Goal: Transaction & Acquisition: Obtain resource

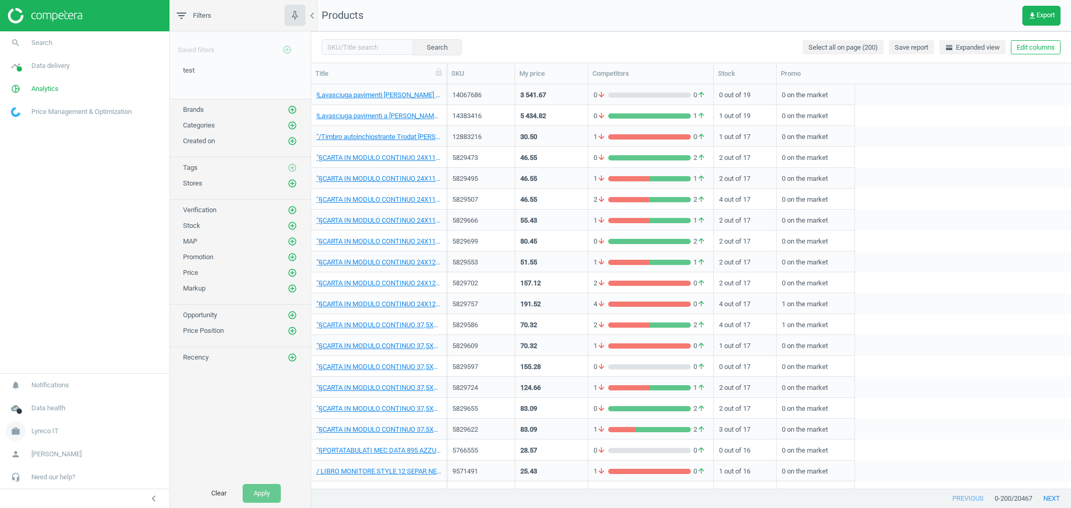
scroll to position [394, 749]
click at [48, 432] on span "Lyreco IT" at bounding box center [44, 431] width 27 height 9
click at [44, 398] on span "Switch campaign" at bounding box center [35, 400] width 47 height 8
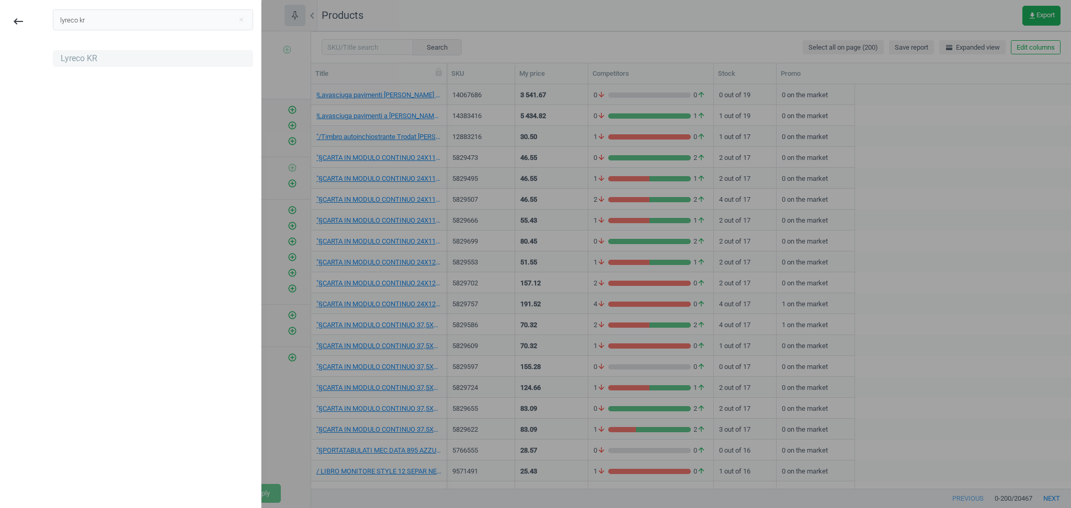
type input "lyreco kr"
click at [71, 57] on div "Lyreco KR" at bounding box center [79, 59] width 37 height 12
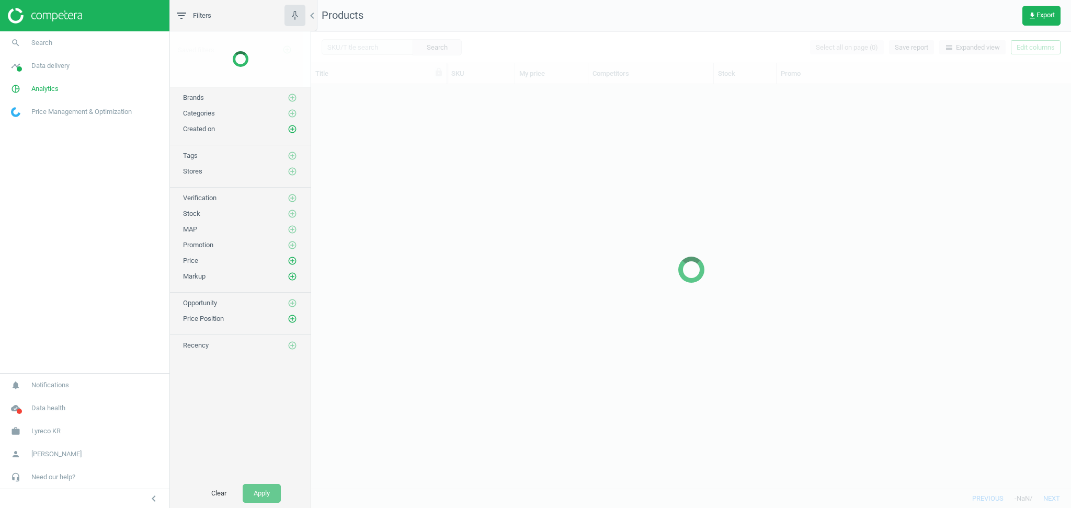
scroll to position [394, 749]
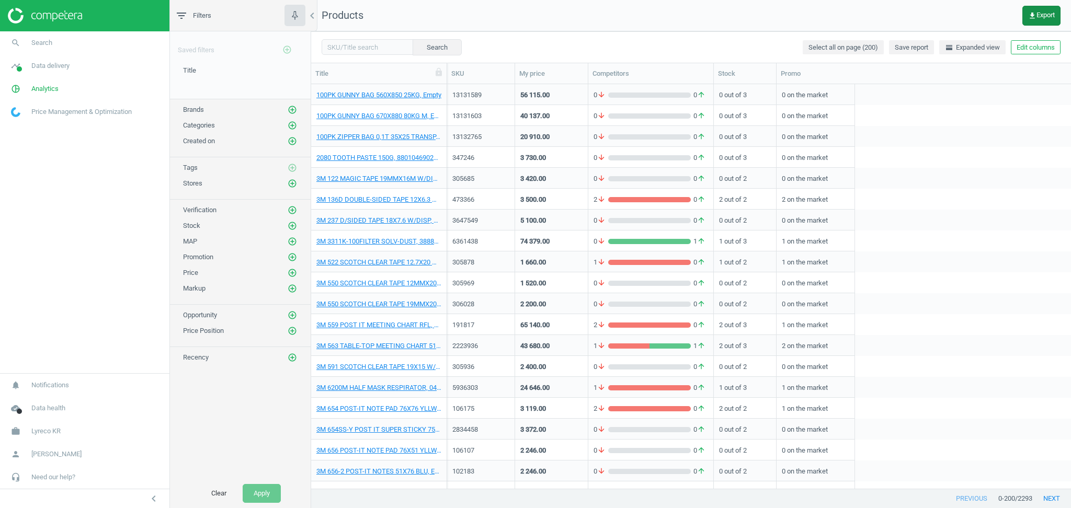
click at [1036, 17] on span "get_app Export" at bounding box center [1041, 16] width 27 height 8
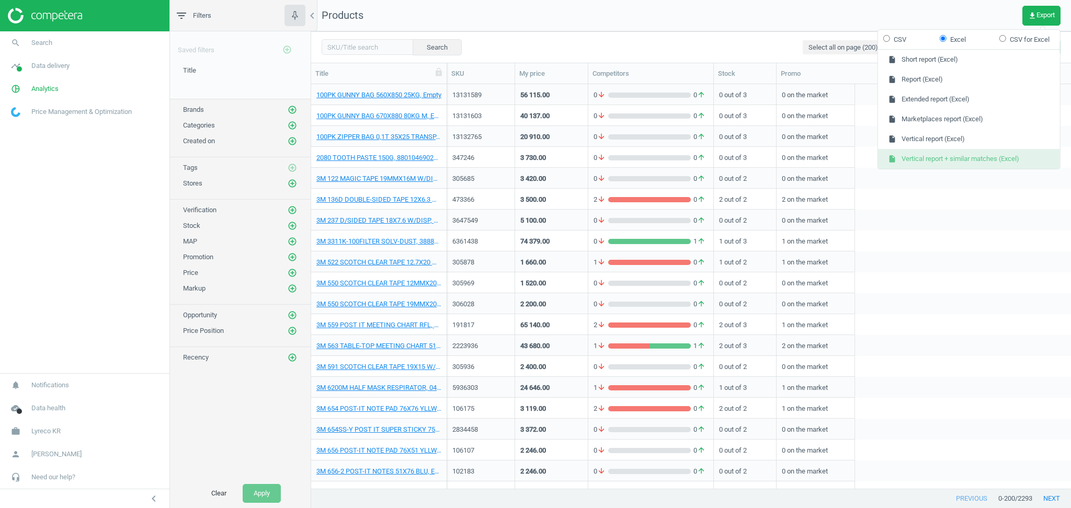
click at [1005, 155] on button "insert_drive_file Vertical report + similar matches (Excel)" at bounding box center [969, 159] width 182 height 20
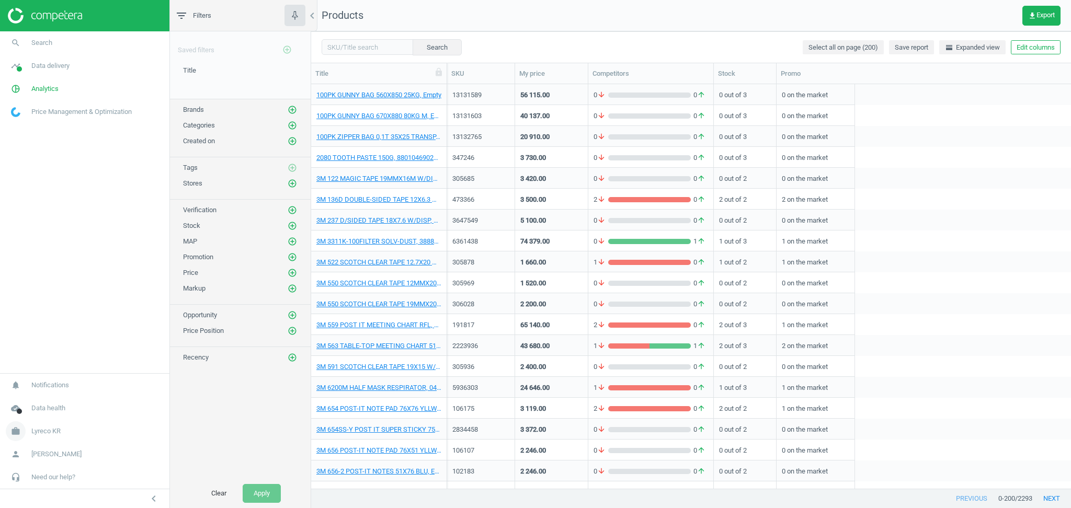
click at [59, 430] on span "Lyreco KR" at bounding box center [45, 431] width 29 height 9
click at [55, 400] on span "Switch campaign" at bounding box center [35, 400] width 47 height 8
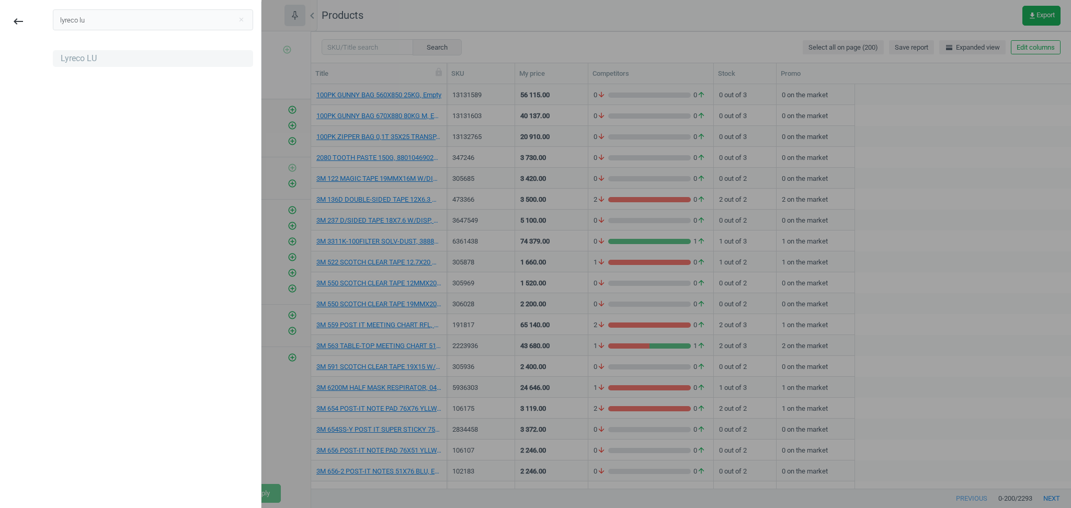
type input "lyreco lu"
click at [87, 52] on div "Lyreco LU" at bounding box center [153, 58] width 200 height 17
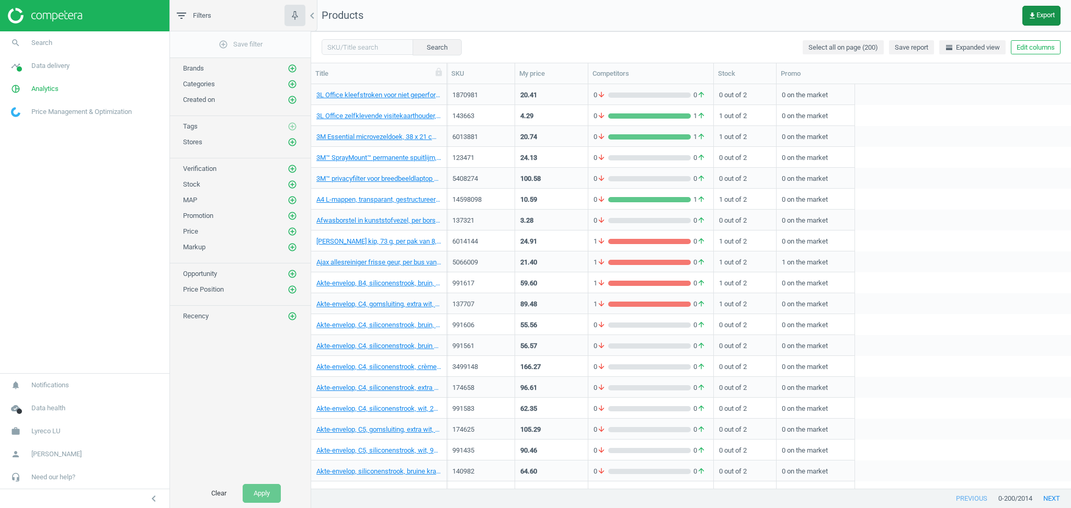
scroll to position [394, 749]
click at [1039, 20] on button "get_app Export" at bounding box center [1041, 16] width 38 height 20
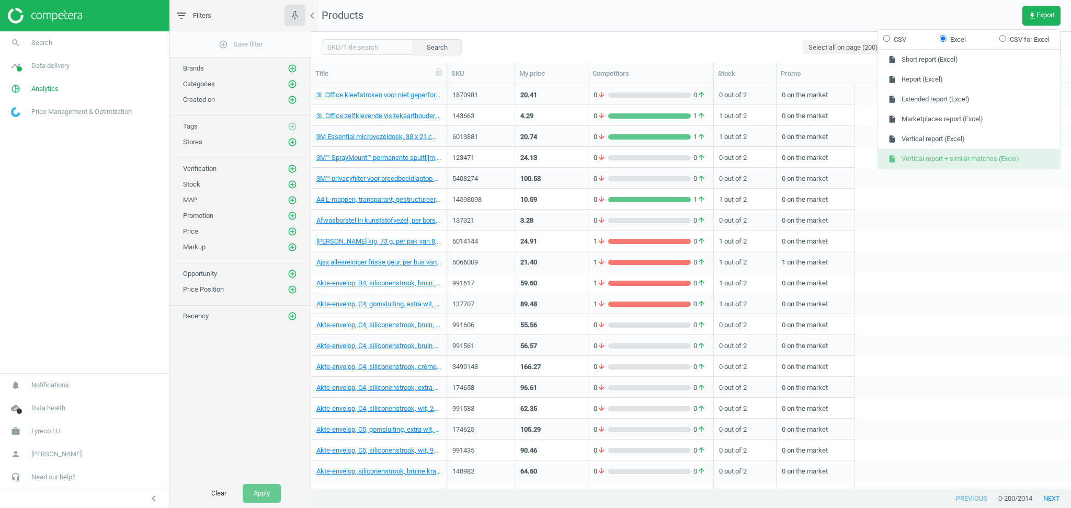
click at [968, 162] on button "insert_drive_file Vertical report + similar matches (Excel)" at bounding box center [969, 159] width 182 height 20
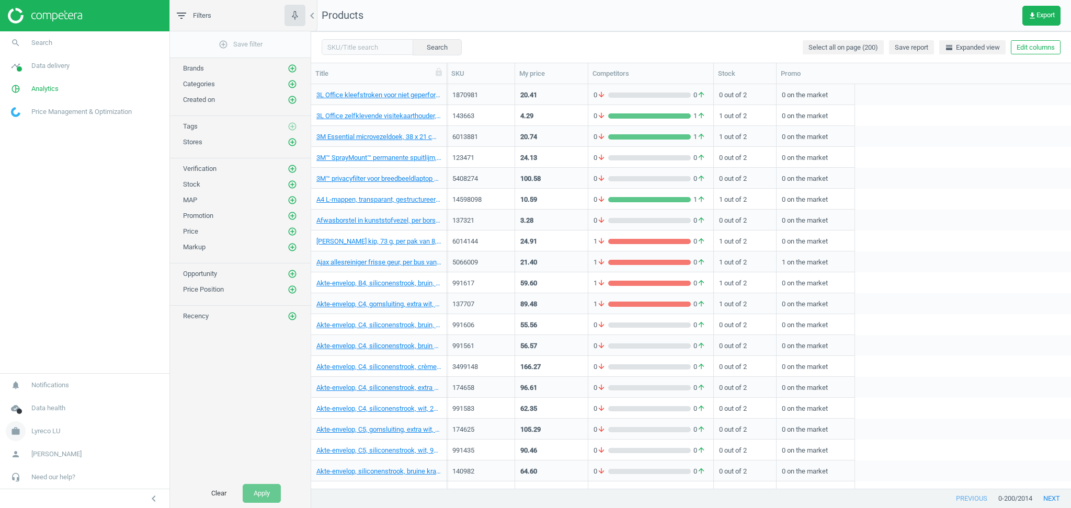
click at [48, 429] on span "Lyreco LU" at bounding box center [45, 431] width 29 height 9
click at [47, 401] on span "Switch campaign" at bounding box center [35, 400] width 47 height 8
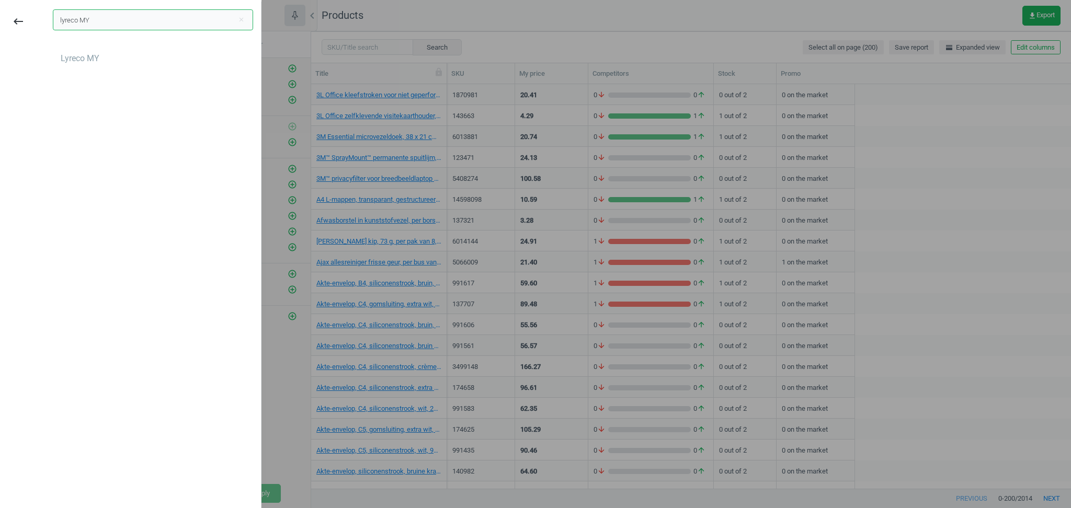
type input "lyreco MY"
click at [79, 58] on div "Lyreco MY" at bounding box center [80, 59] width 39 height 12
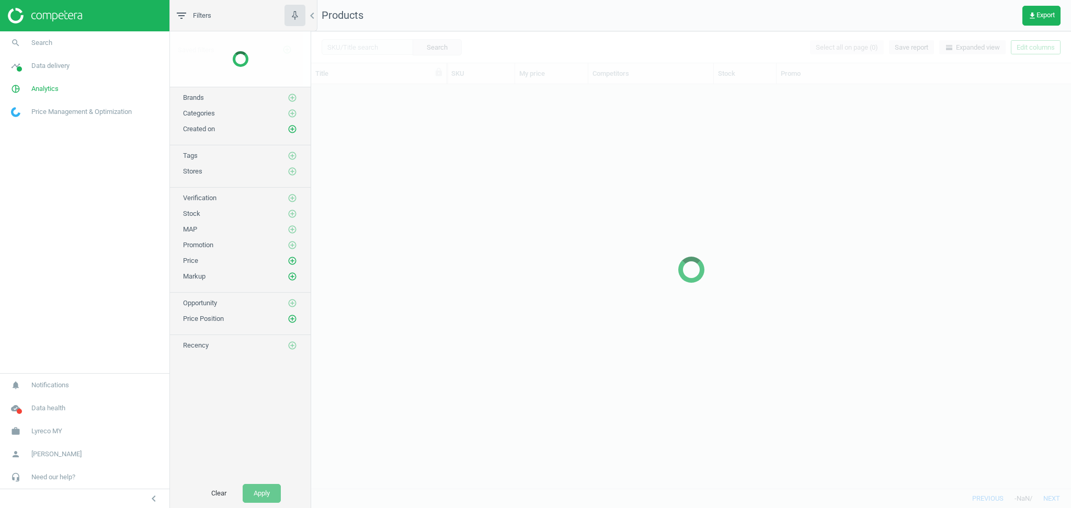
scroll to position [394, 749]
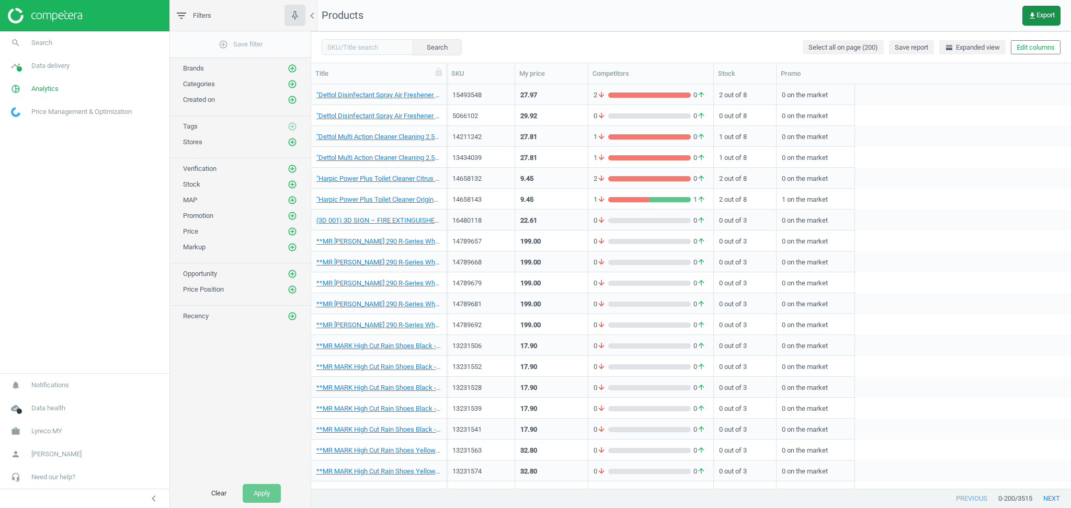
click at [1043, 20] on button "get_app Export" at bounding box center [1041, 16] width 38 height 20
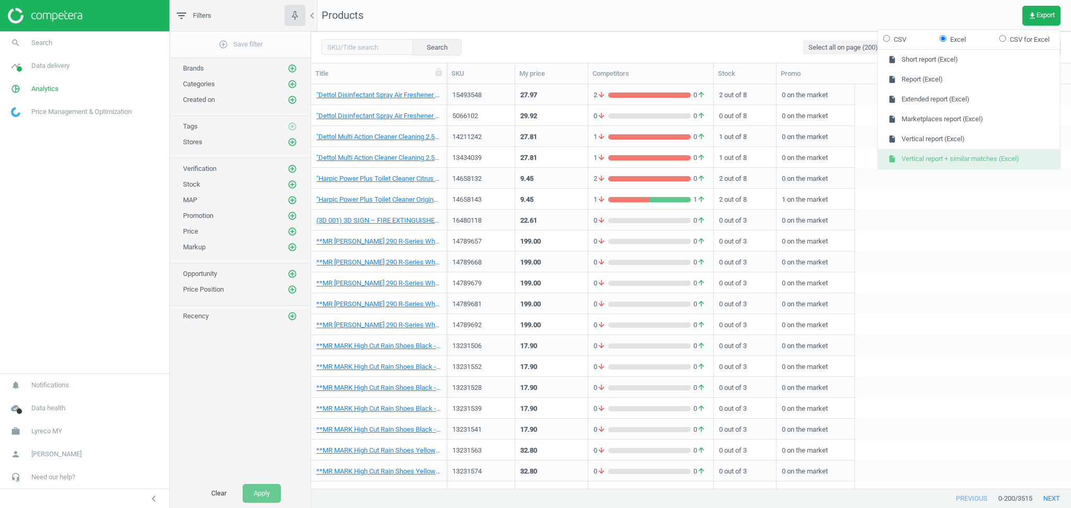
click at [950, 159] on button "insert_drive_file Vertical report + similar matches (Excel)" at bounding box center [969, 159] width 182 height 20
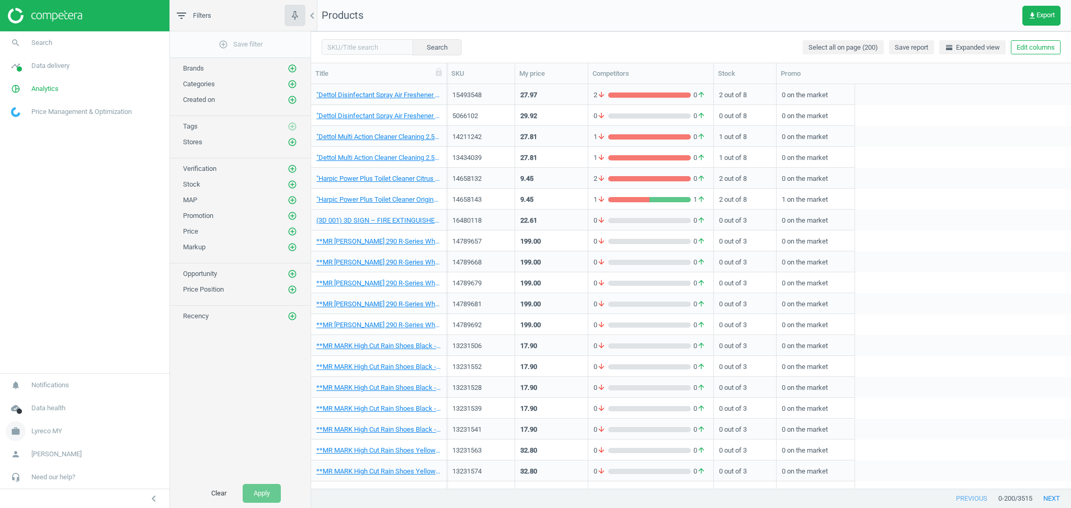
click at [61, 434] on span "Lyreco MY" at bounding box center [46, 431] width 31 height 9
click at [45, 404] on span "Switch campaign" at bounding box center [35, 400] width 47 height 8
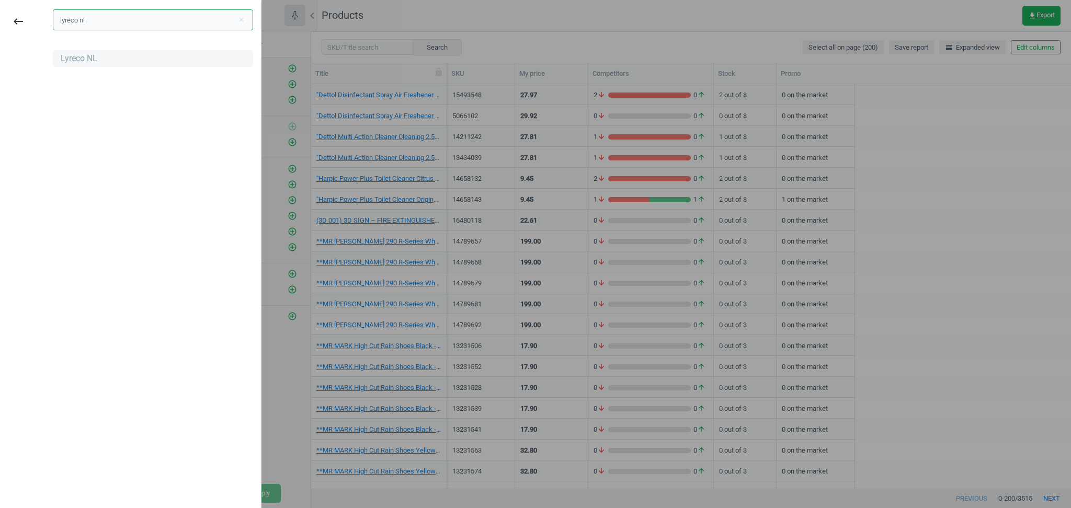
type input "lyreco nl"
click at [88, 58] on div "Lyreco NL" at bounding box center [79, 59] width 37 height 12
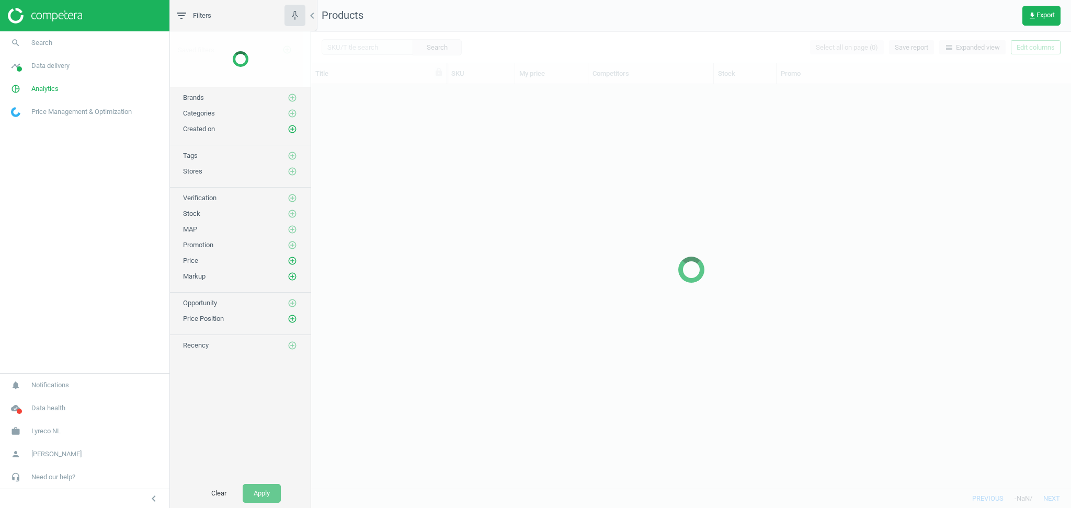
scroll to position [394, 749]
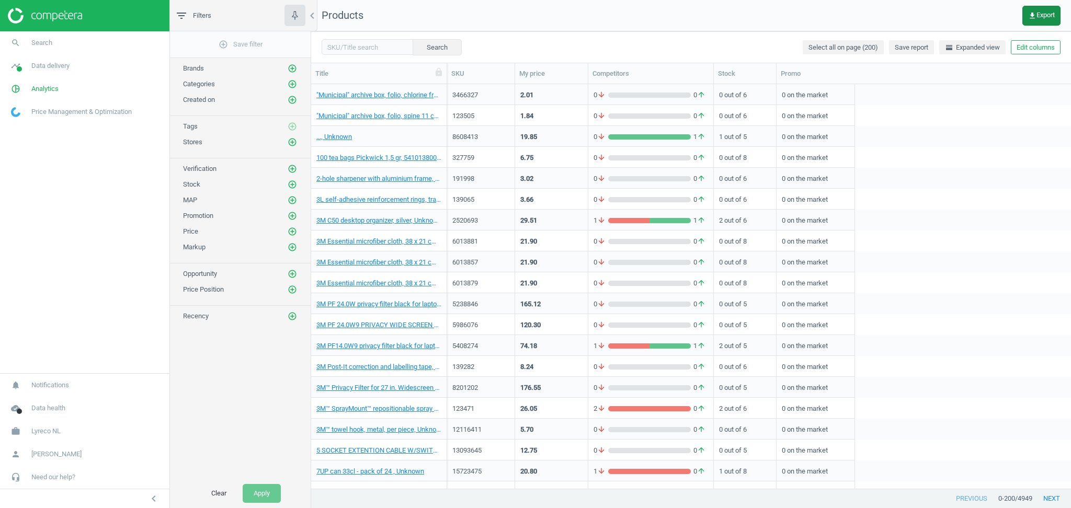
click at [1045, 18] on span "get_app Export" at bounding box center [1041, 16] width 27 height 8
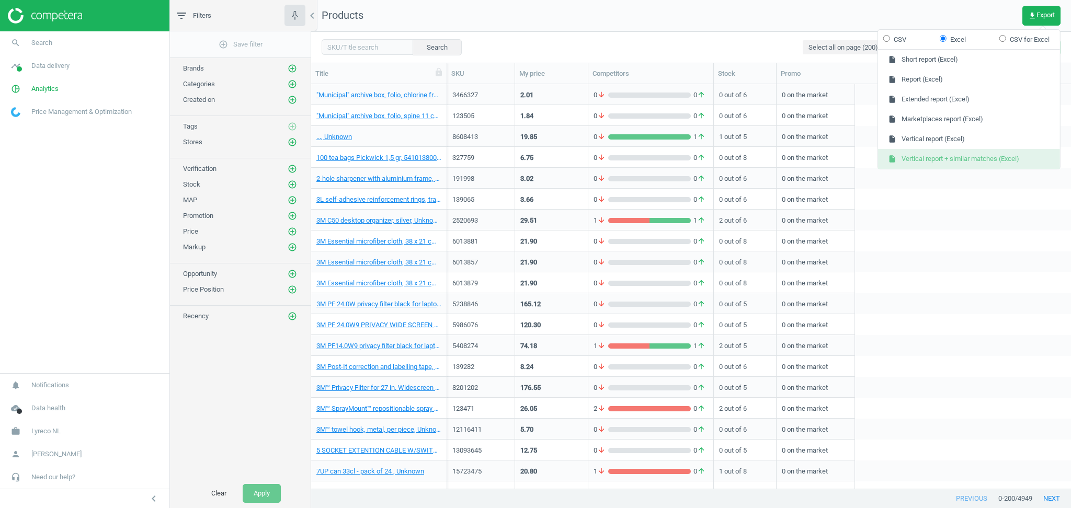
click at [980, 157] on button "insert_drive_file Vertical report + similar matches (Excel)" at bounding box center [969, 159] width 182 height 20
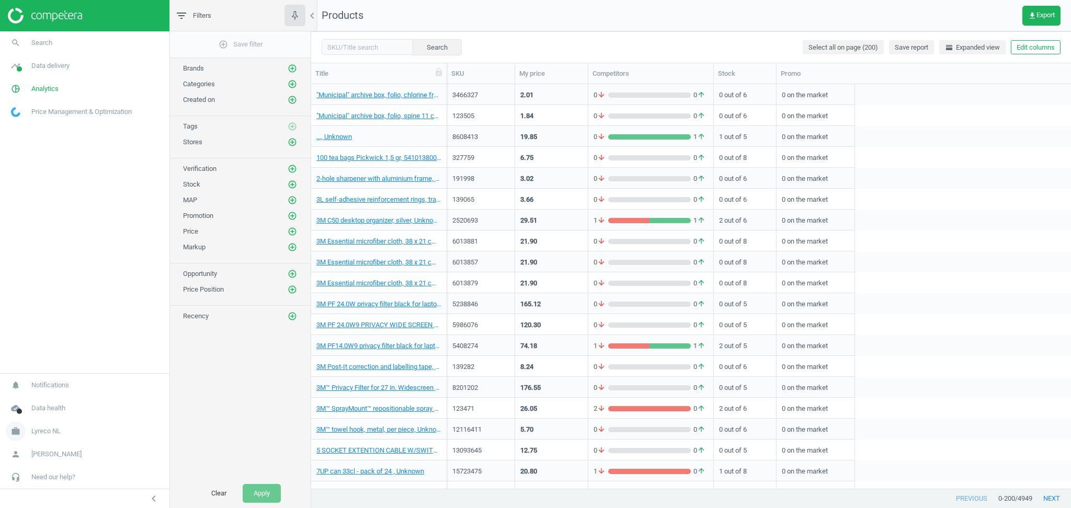
click at [49, 430] on span "Lyreco NL" at bounding box center [45, 431] width 29 height 9
click at [36, 400] on span "Switch campaign" at bounding box center [35, 400] width 47 height 8
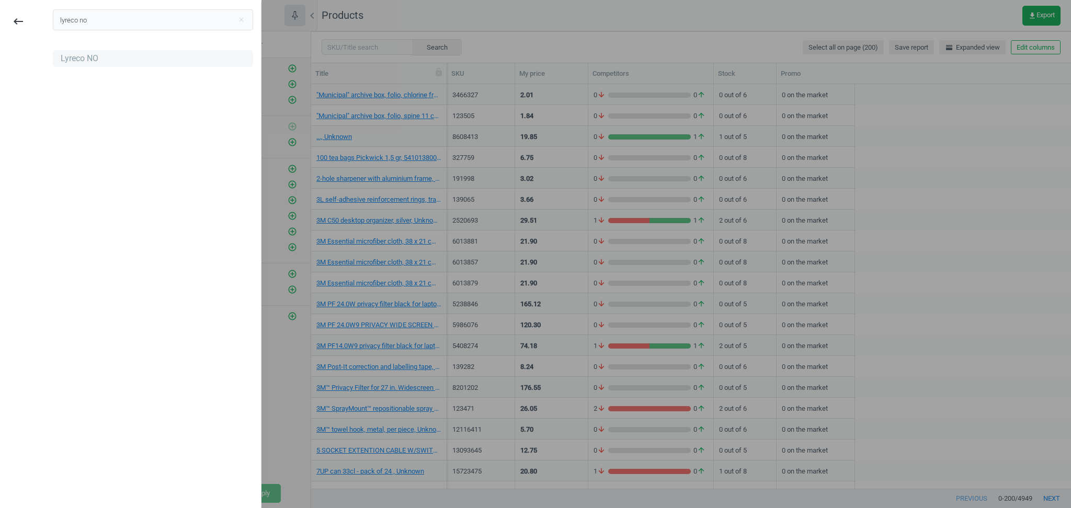
type input "lyreco no"
click at [94, 59] on div "Lyreco NO" at bounding box center [80, 59] width 38 height 12
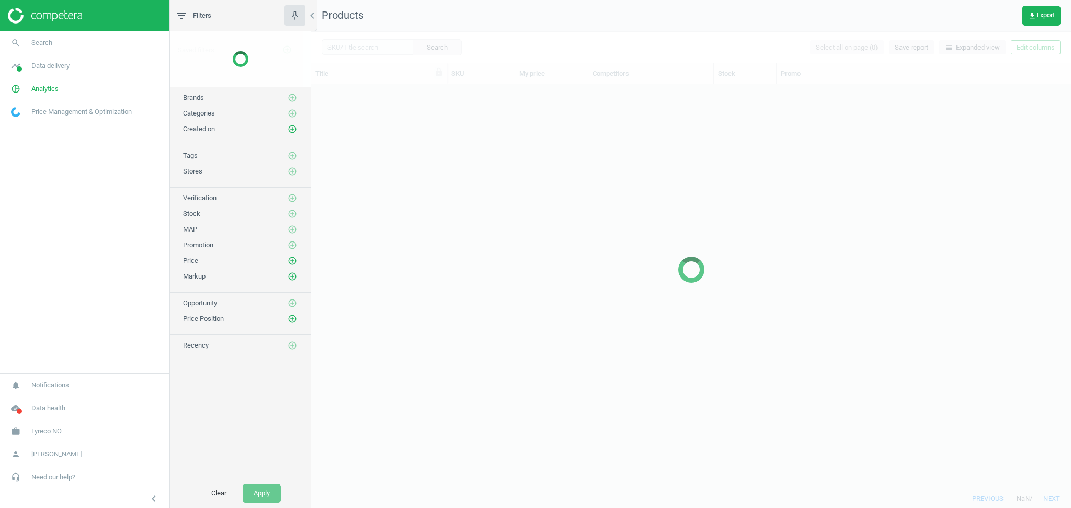
scroll to position [394, 749]
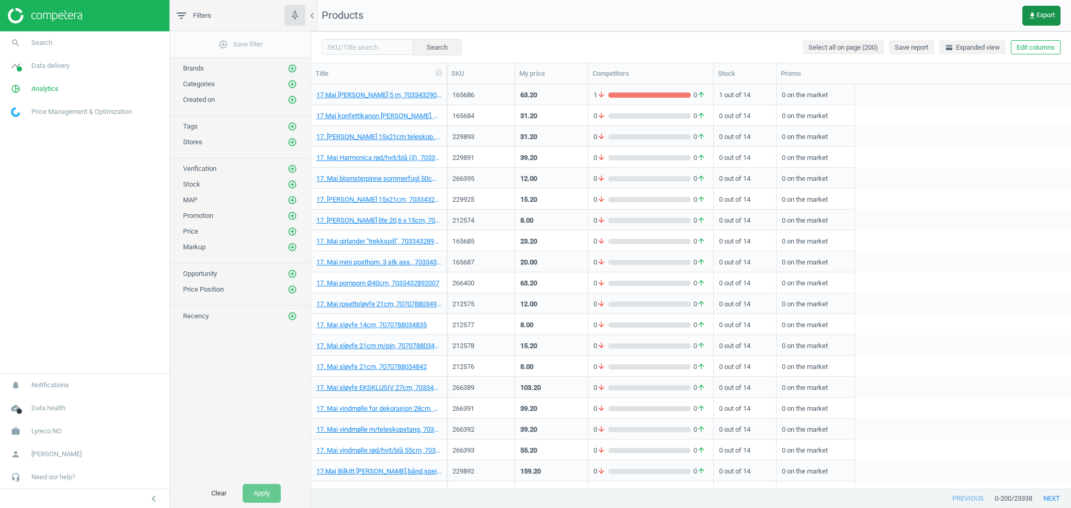
click at [1033, 16] on icon "get_app" at bounding box center [1032, 16] width 8 height 8
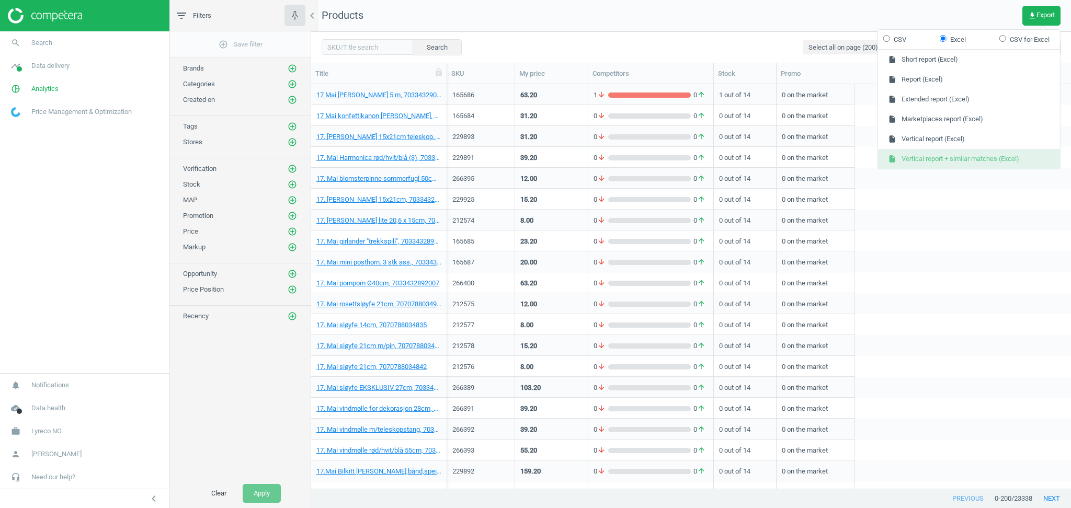
click at [979, 158] on button "insert_drive_file Vertical report + similar matches (Excel)" at bounding box center [969, 159] width 182 height 20
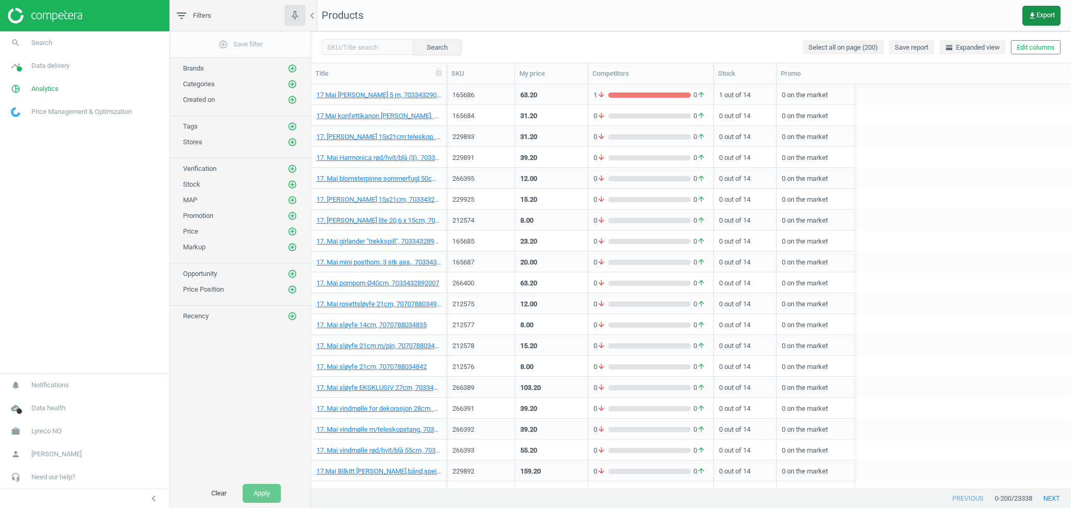
click at [1045, 18] on span "get_app Export" at bounding box center [1041, 16] width 27 height 8
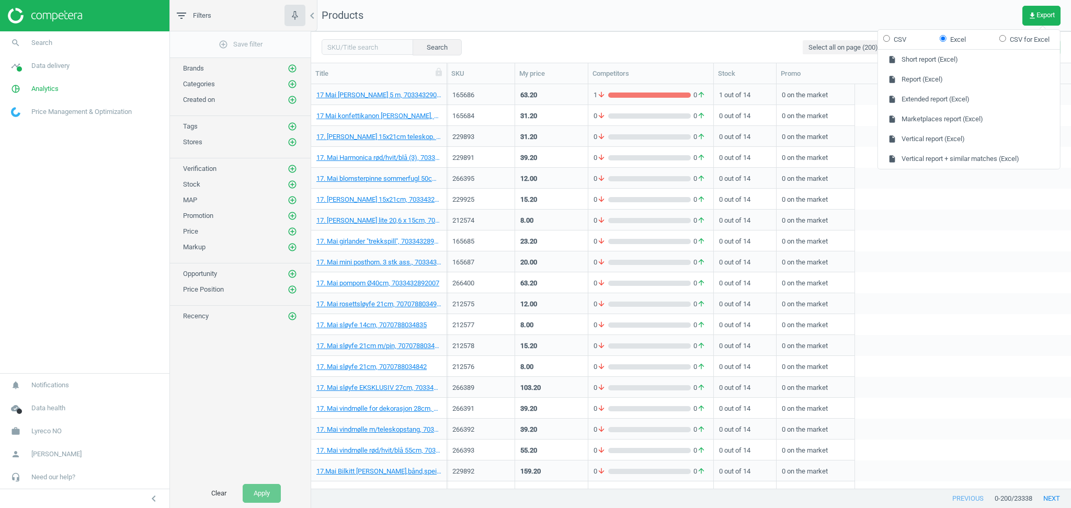
click at [912, 13] on nav "Products get_app Export" at bounding box center [691, 15] width 760 height 31
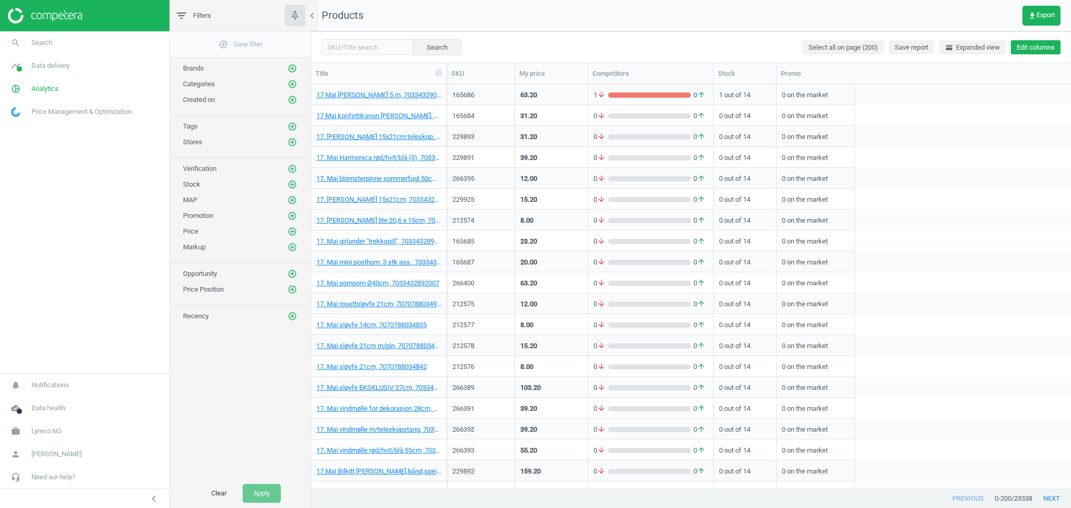
click at [1039, 51] on button "Edit columns" at bounding box center [1036, 47] width 50 height 15
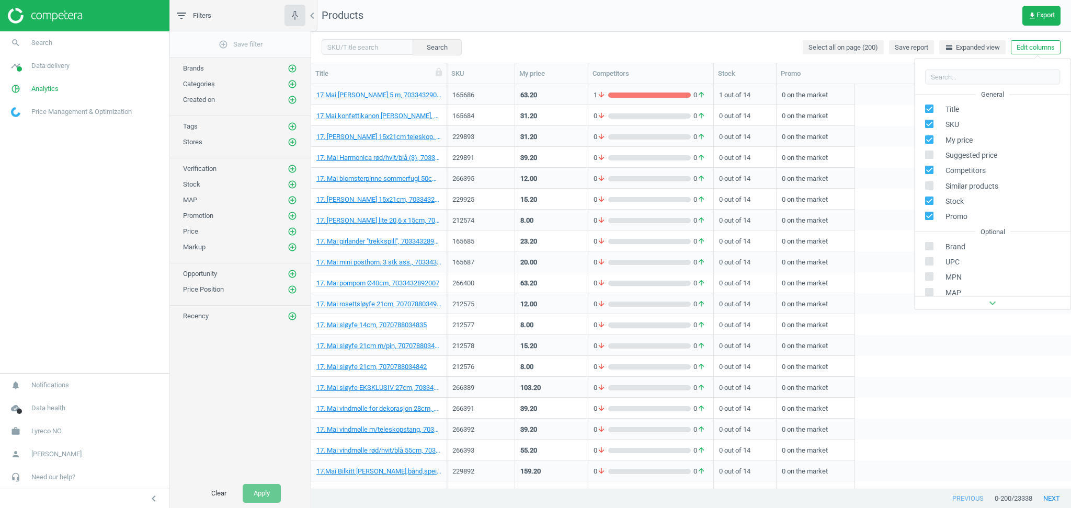
click at [931, 141] on input "checkbox" at bounding box center [929, 139] width 7 height 7
checkbox input "false"
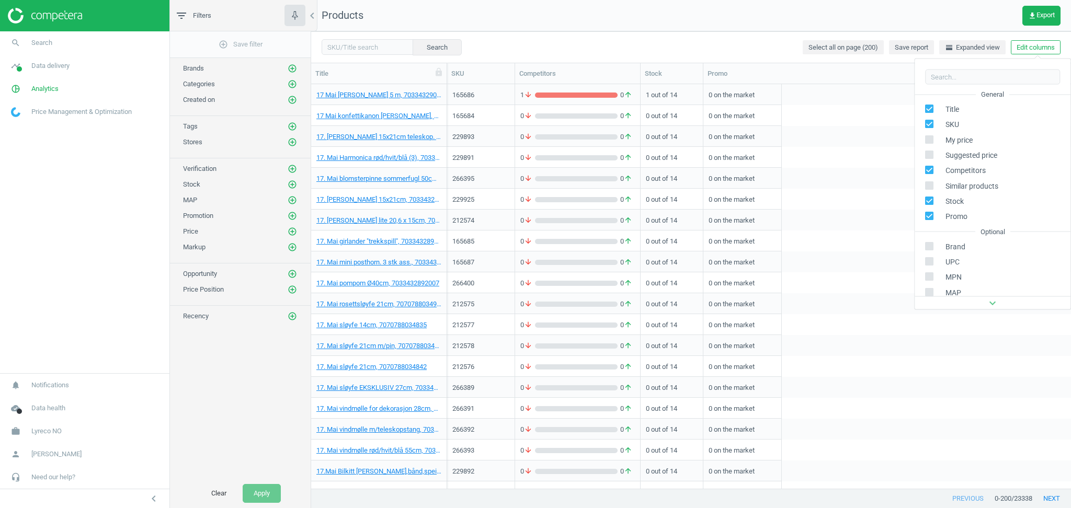
click at [930, 170] on input "checkbox" at bounding box center [929, 169] width 7 height 7
checkbox input "false"
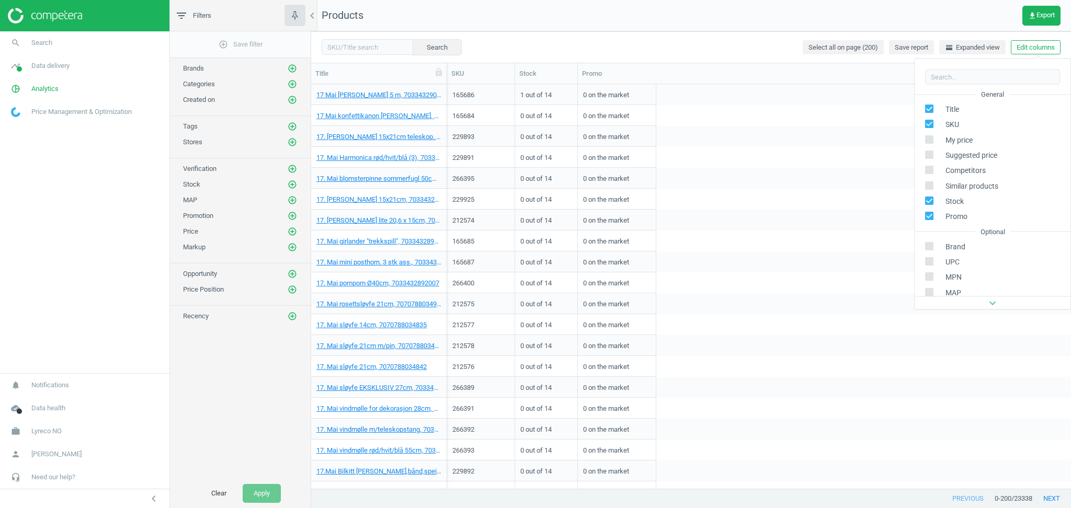
click at [930, 201] on input "checkbox" at bounding box center [929, 200] width 7 height 7
checkbox input "false"
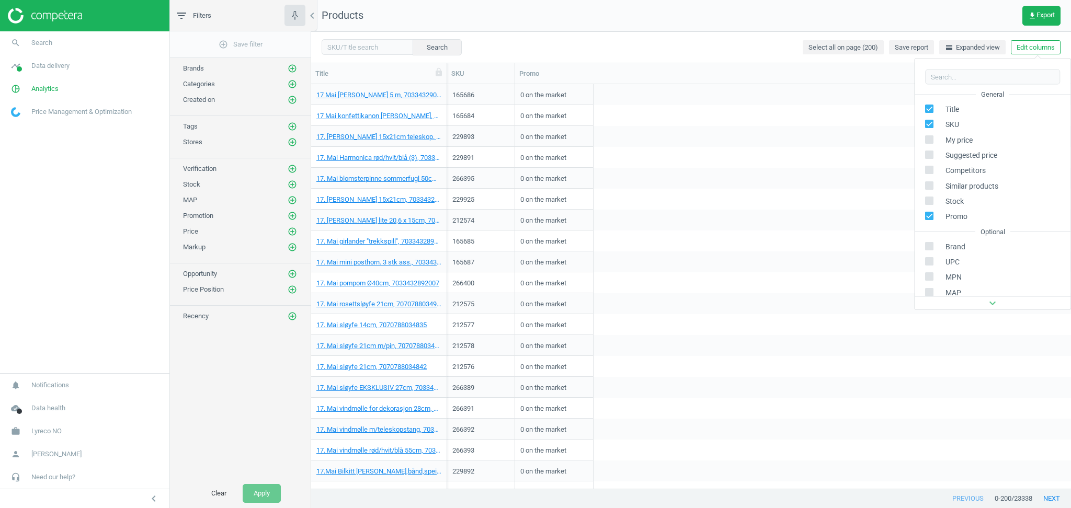
click at [929, 215] on input "checkbox" at bounding box center [929, 215] width 7 height 7
checkbox input "false"
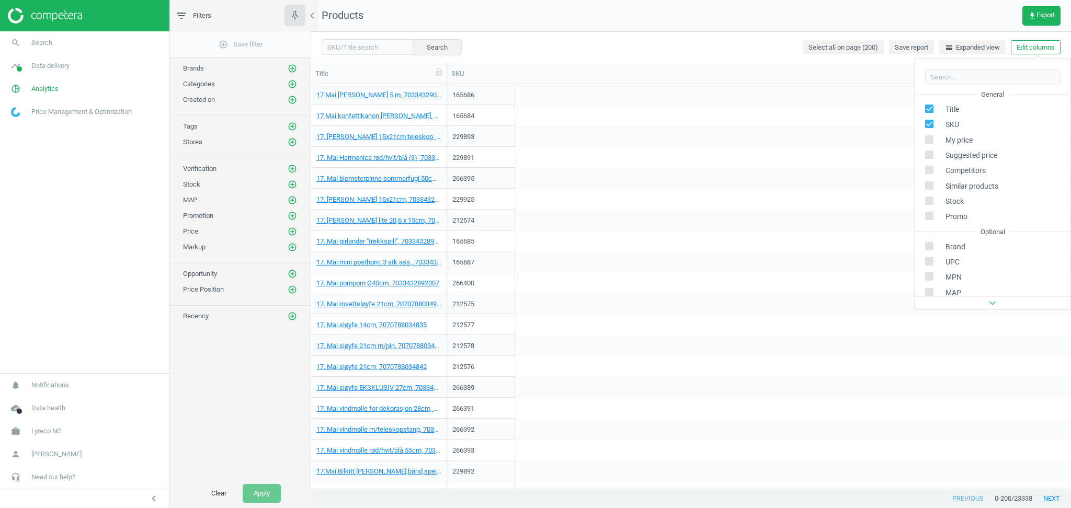
click at [930, 170] on input "checkbox" at bounding box center [929, 169] width 7 height 7
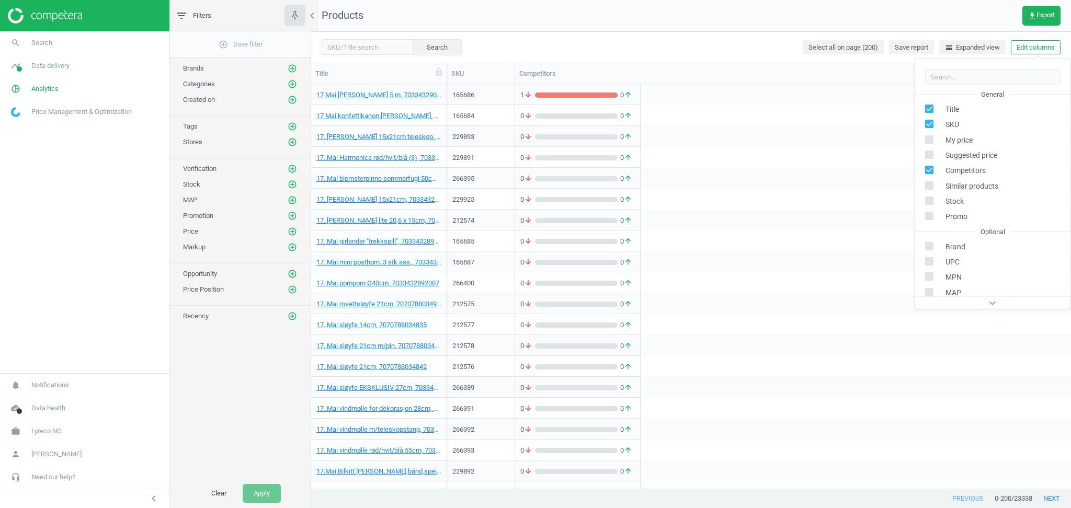
click at [930, 170] on input "checkbox" at bounding box center [929, 169] width 7 height 7
checkbox input "false"
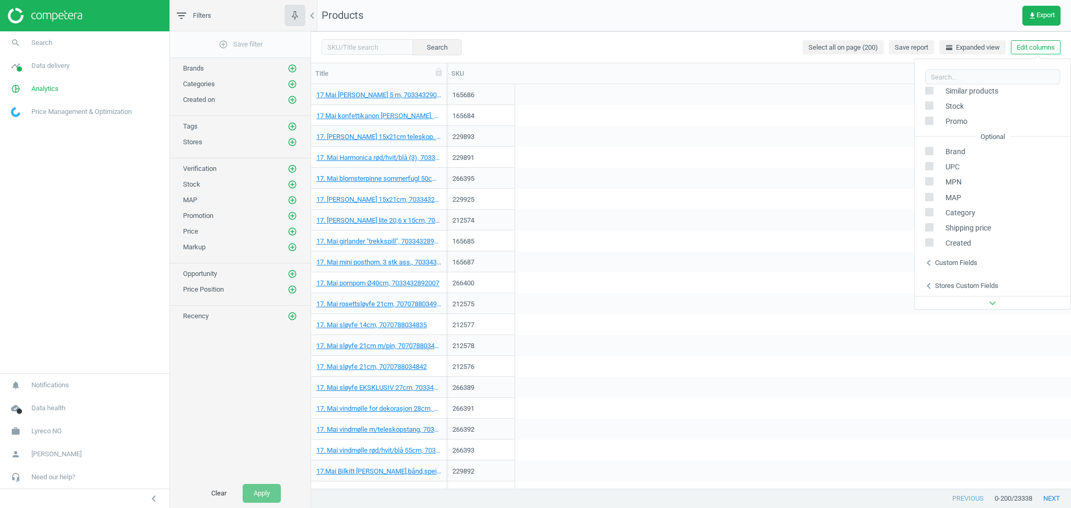
scroll to position [142, 0]
click at [926, 212] on icon "chevron_left" at bounding box center [928, 215] width 13 height 13
click at [932, 244] on icon "chevron_left" at bounding box center [928, 238] width 13 height 13
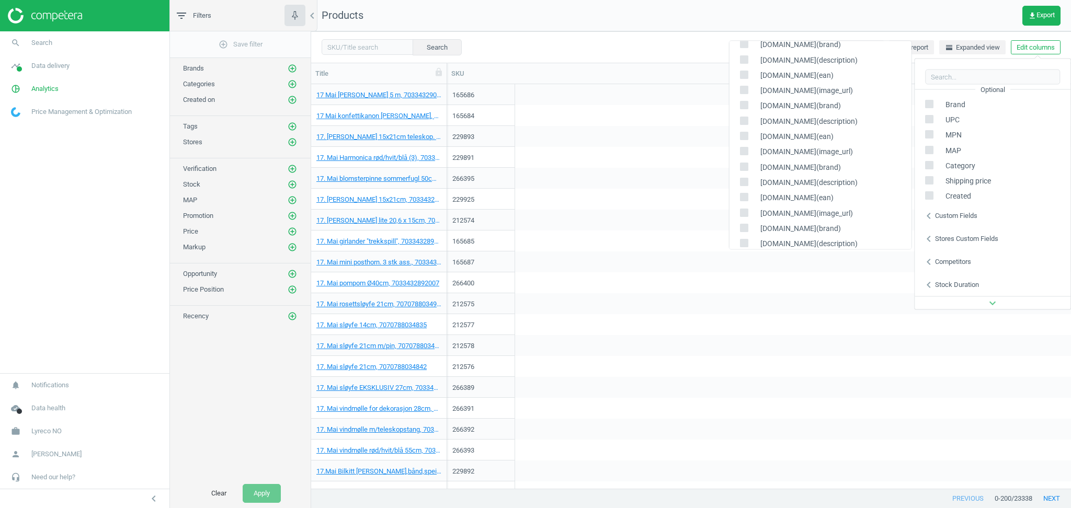
scroll to position [17, 0]
click at [925, 263] on icon "chevron_left" at bounding box center [928, 261] width 13 height 13
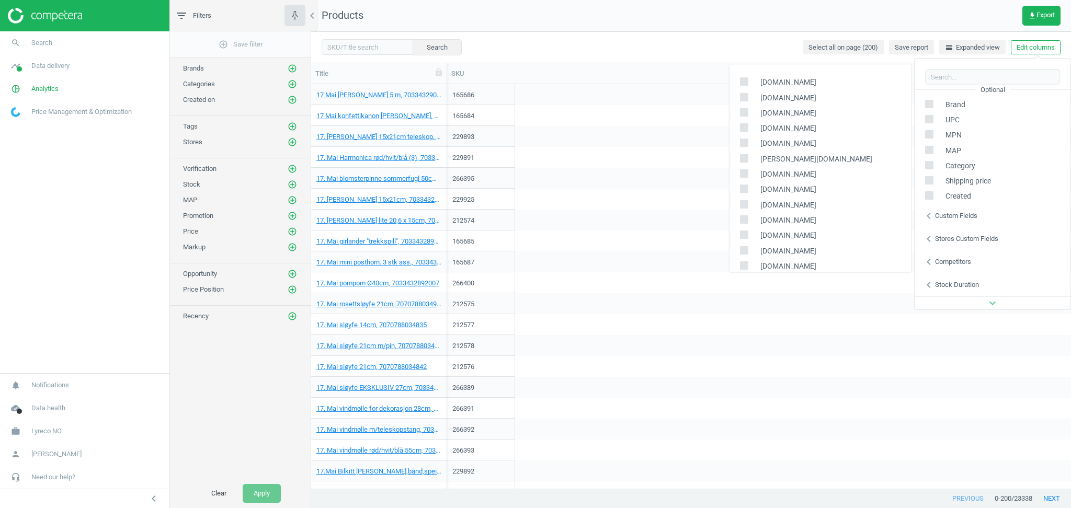
scroll to position [27, 0]
click at [947, 259] on div "Competitors" at bounding box center [953, 261] width 36 height 9
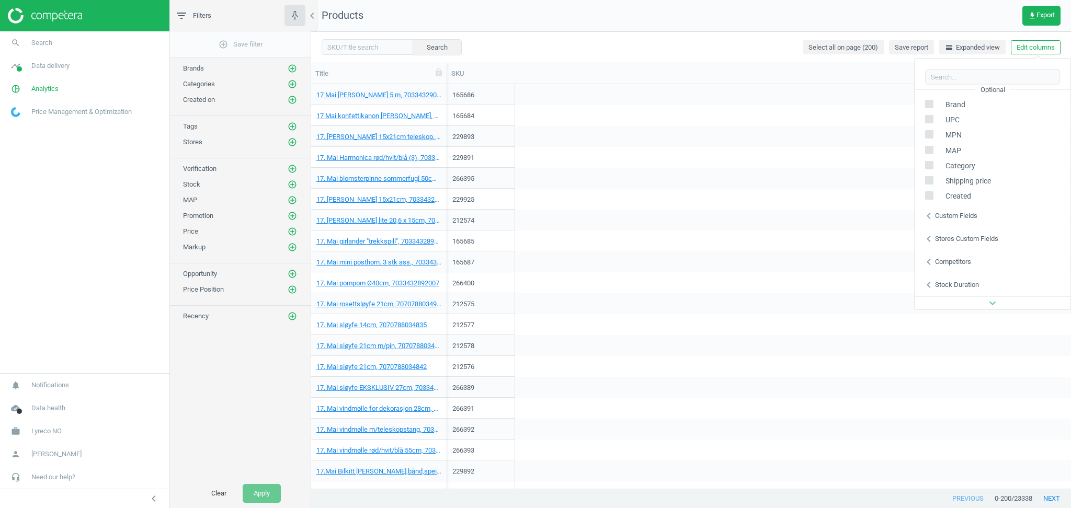
click at [947, 259] on div "Competitors" at bounding box center [953, 261] width 36 height 9
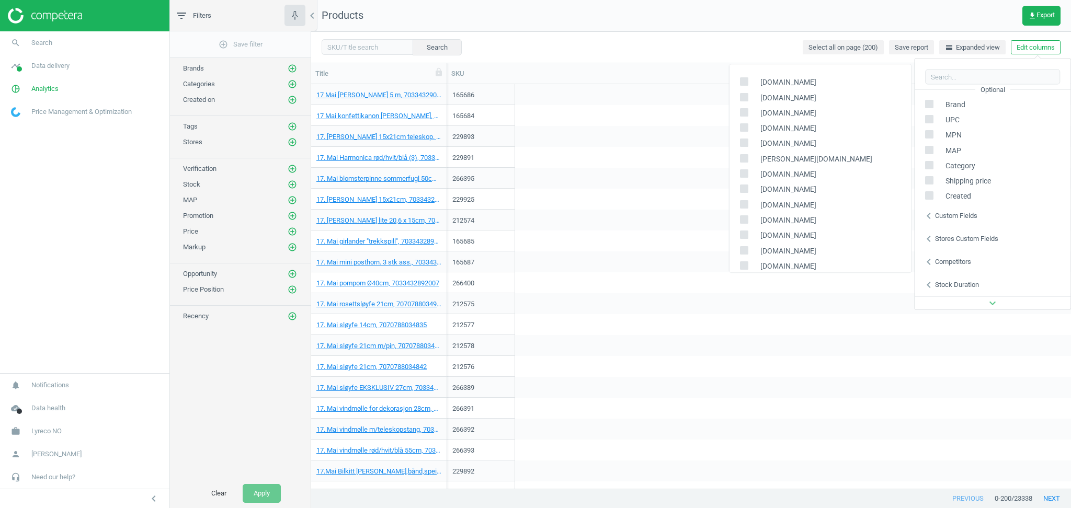
click at [742, 81] on input "checkbox" at bounding box center [743, 81] width 7 height 7
checkbox input "false"
click at [745, 112] on input "checkbox" at bounding box center [743, 112] width 7 height 7
checkbox input "true"
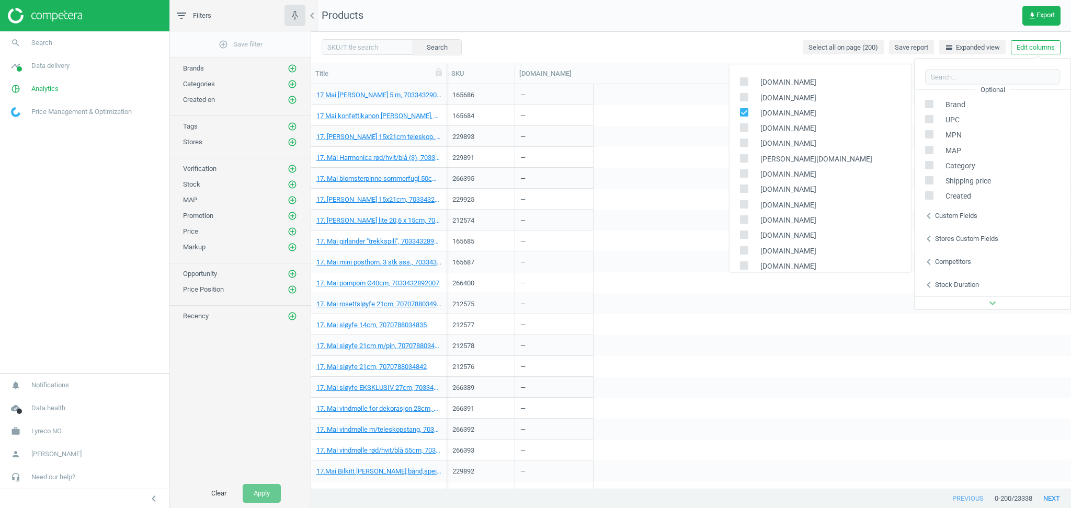
click at [745, 129] on input "checkbox" at bounding box center [743, 127] width 7 height 7
checkbox input "true"
click at [743, 142] on input "checkbox" at bounding box center [743, 143] width 7 height 7
checkbox input "true"
click at [743, 159] on input "checkbox" at bounding box center [743, 158] width 7 height 7
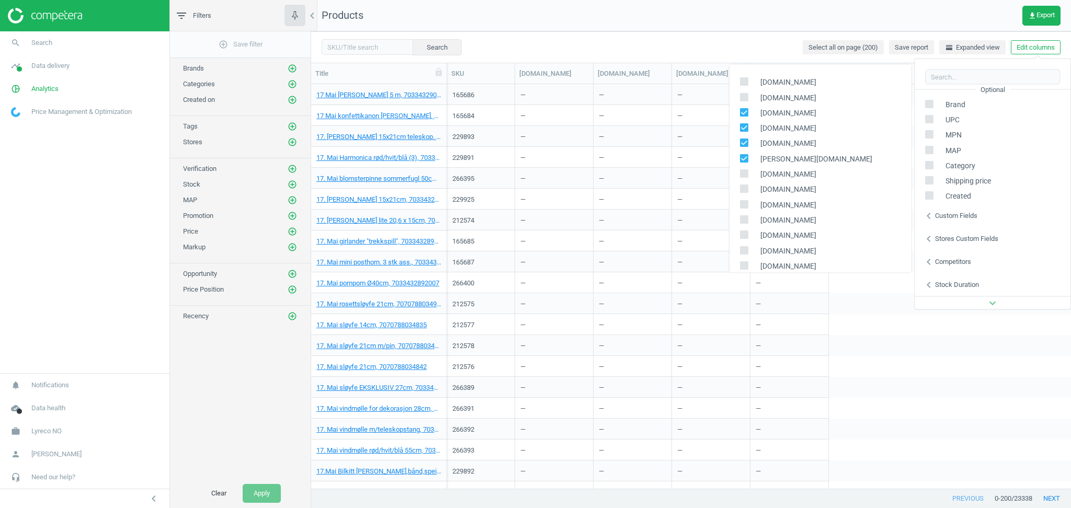
click at [743, 155] on input "checkbox" at bounding box center [743, 158] width 7 height 7
checkbox input "false"
click at [743, 141] on input "checkbox" at bounding box center [743, 143] width 7 height 7
checkbox input "false"
click at [746, 127] on input "checkbox" at bounding box center [743, 127] width 7 height 7
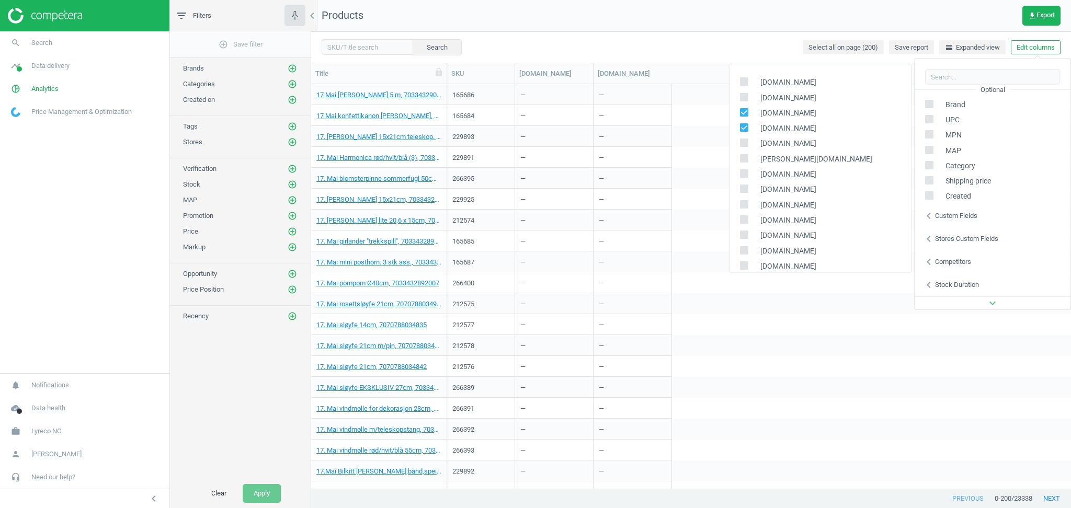
checkbox input "false"
click at [745, 112] on input "checkbox" at bounding box center [743, 112] width 7 height 7
checkbox input "false"
click at [740, 254] on input "checkbox" at bounding box center [743, 253] width 7 height 7
checkbox input "true"
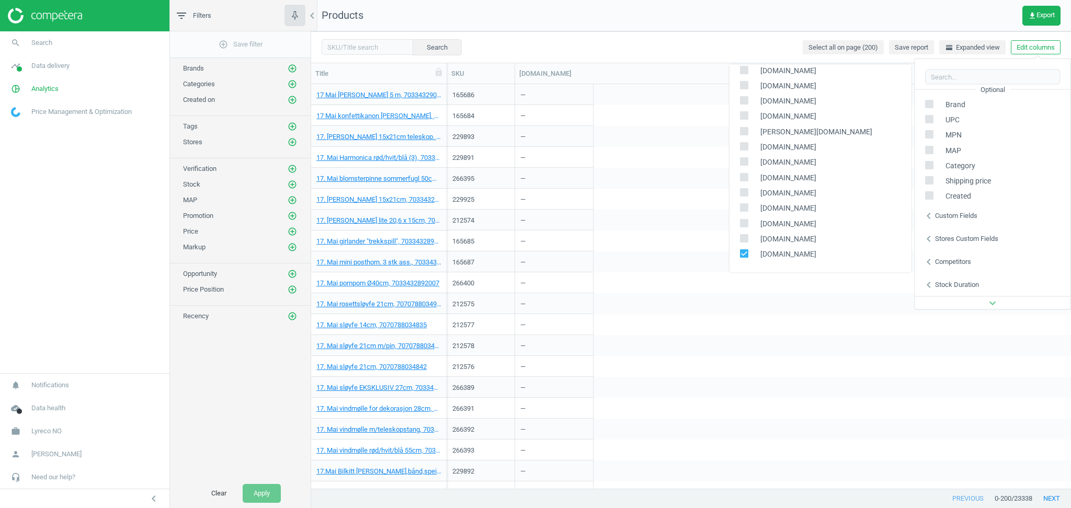
click at [742, 242] on icon at bounding box center [743, 238] width 8 height 8
click at [742, 242] on input "checkbox" at bounding box center [743, 238] width 7 height 7
checkbox input "true"
click at [743, 224] on input "checkbox" at bounding box center [743, 223] width 7 height 7
checkbox input "true"
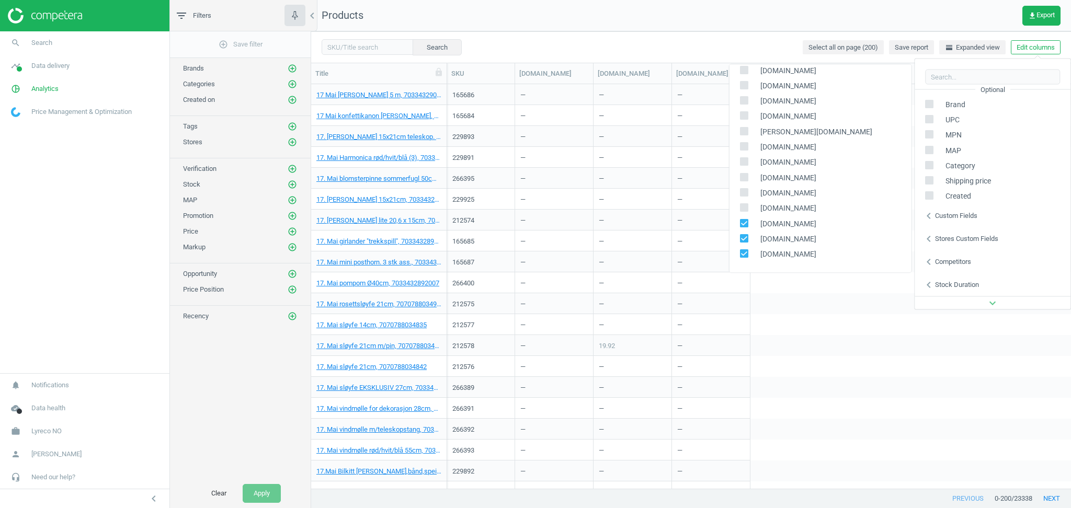
click at [742, 209] on input "checkbox" at bounding box center [743, 207] width 7 height 7
checkbox input "true"
click at [743, 193] on input "checkbox" at bounding box center [743, 192] width 7 height 7
checkbox input "true"
click at [745, 206] on input "checkbox" at bounding box center [743, 207] width 7 height 7
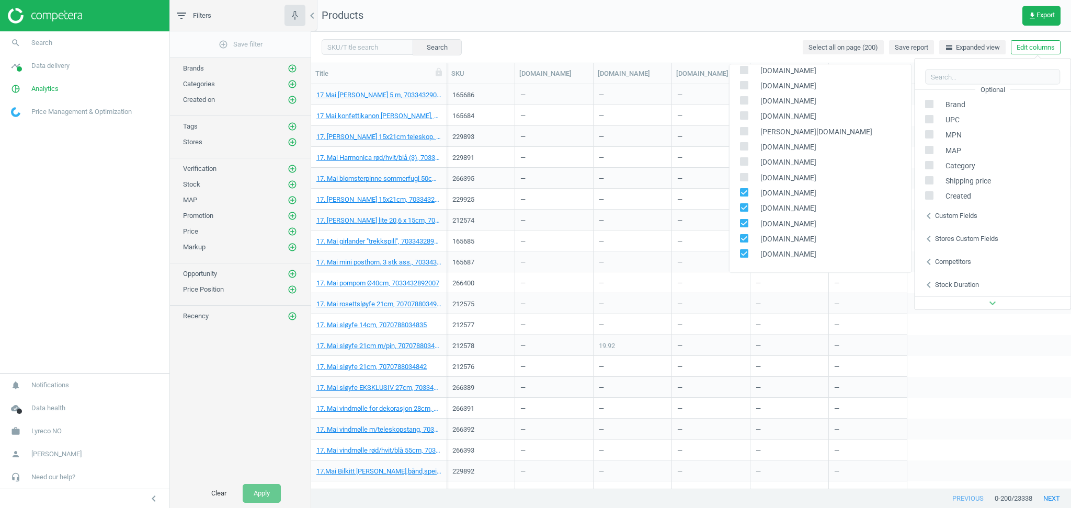
checkbox input "false"
click at [745, 193] on input "checkbox" at bounding box center [743, 192] width 7 height 7
checkbox input "false"
click at [746, 223] on input "checkbox" at bounding box center [743, 223] width 7 height 7
checkbox input "false"
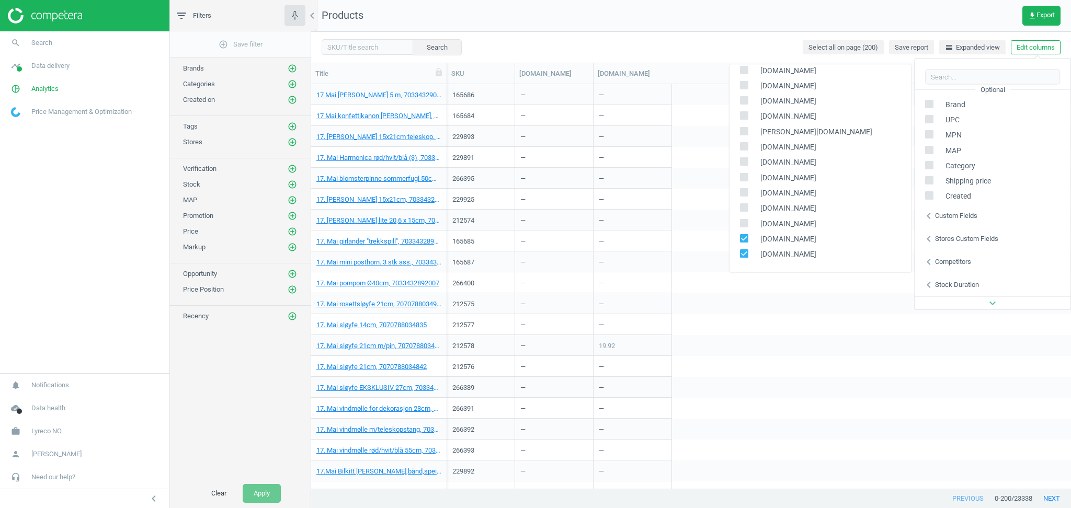
click at [745, 235] on input "checkbox" at bounding box center [743, 238] width 7 height 7
checkbox input "false"
click at [745, 256] on input "checkbox" at bounding box center [743, 253] width 7 height 7
checkbox input "false"
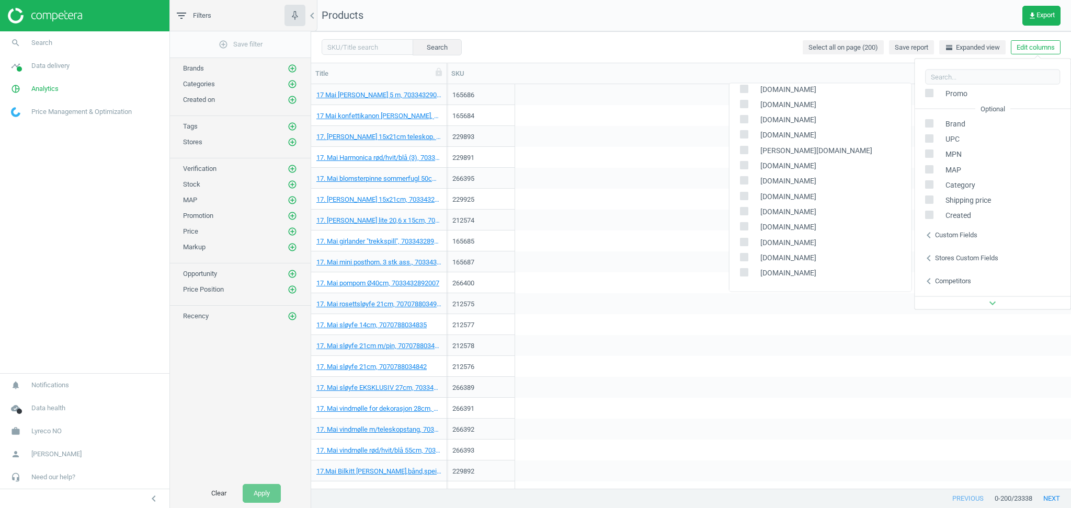
scroll to position [142, 0]
click at [932, 211] on icon "chevron_left" at bounding box center [928, 215] width 13 height 13
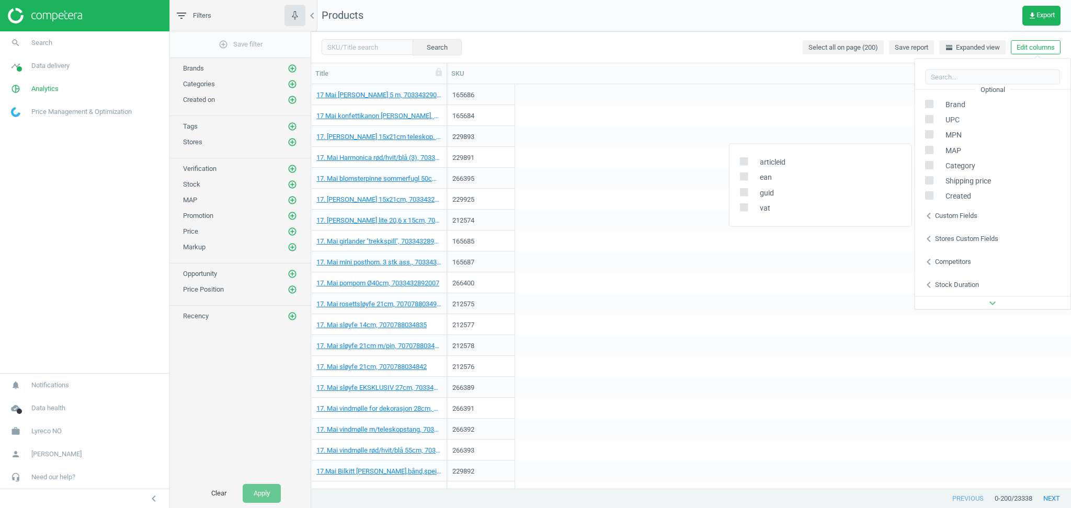
click at [937, 235] on div "Stores custom fields" at bounding box center [966, 238] width 63 height 9
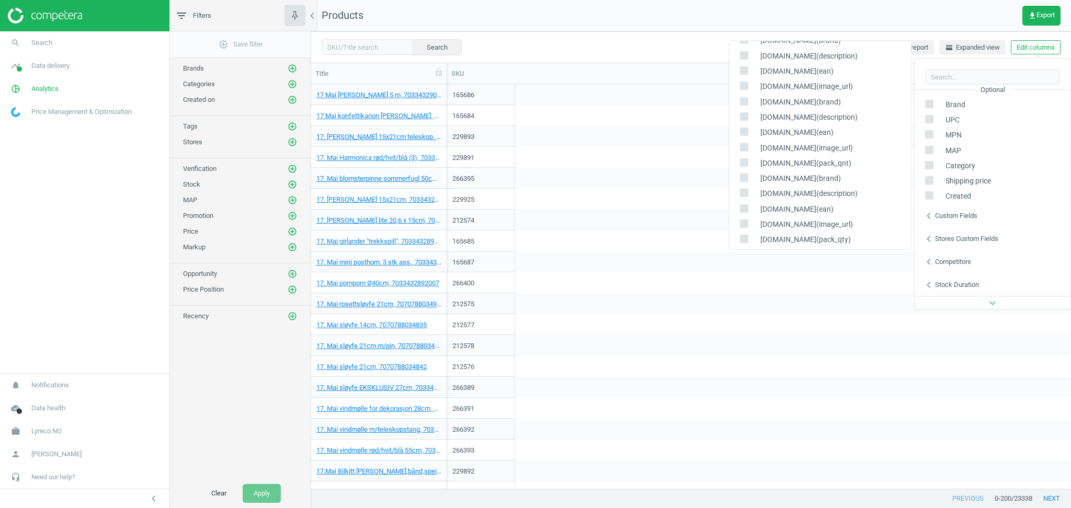
scroll to position [717, 0]
click at [941, 237] on div "Stores custom fields" at bounding box center [966, 238] width 63 height 9
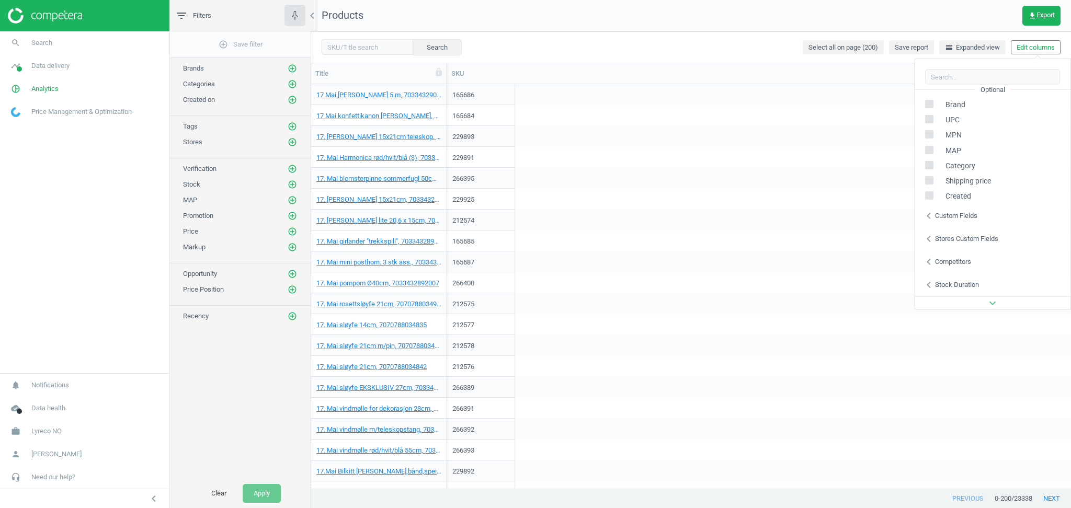
click at [941, 237] on div "Stores custom fields" at bounding box center [966, 238] width 63 height 9
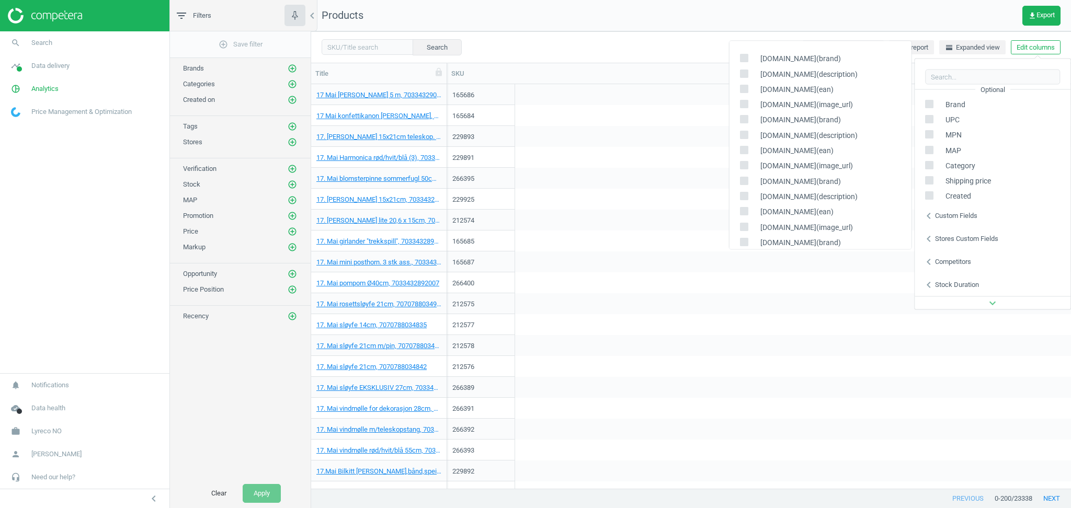
click at [941, 237] on div "Stores custom fields" at bounding box center [966, 238] width 63 height 9
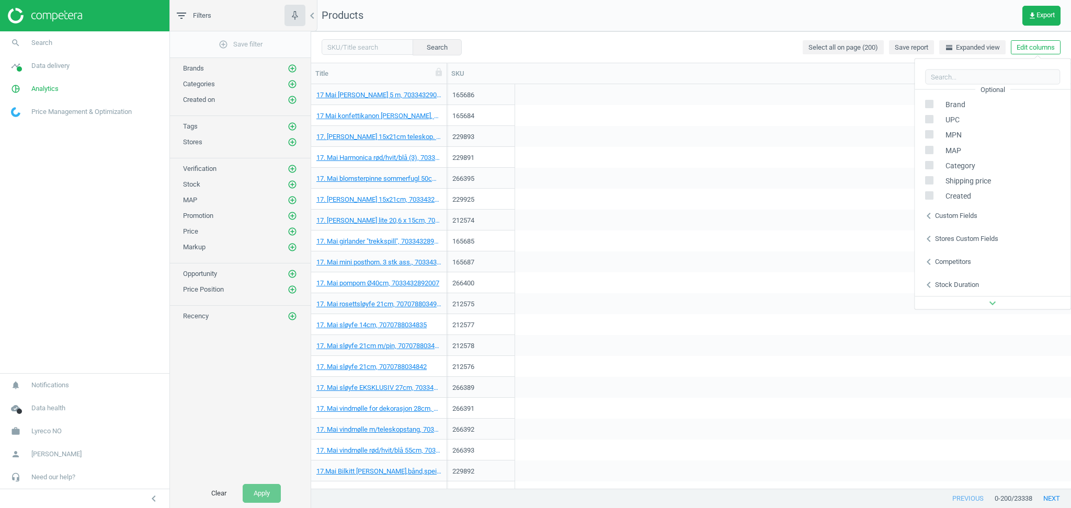
click at [952, 281] on div "Stock duration" at bounding box center [957, 284] width 44 height 9
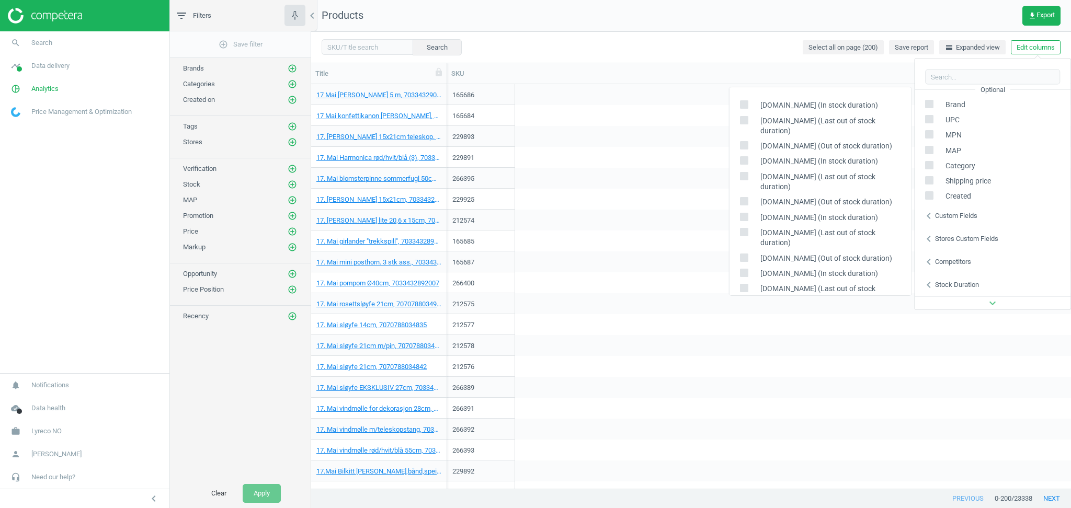
click at [952, 281] on div "Stock duration" at bounding box center [957, 284] width 44 height 9
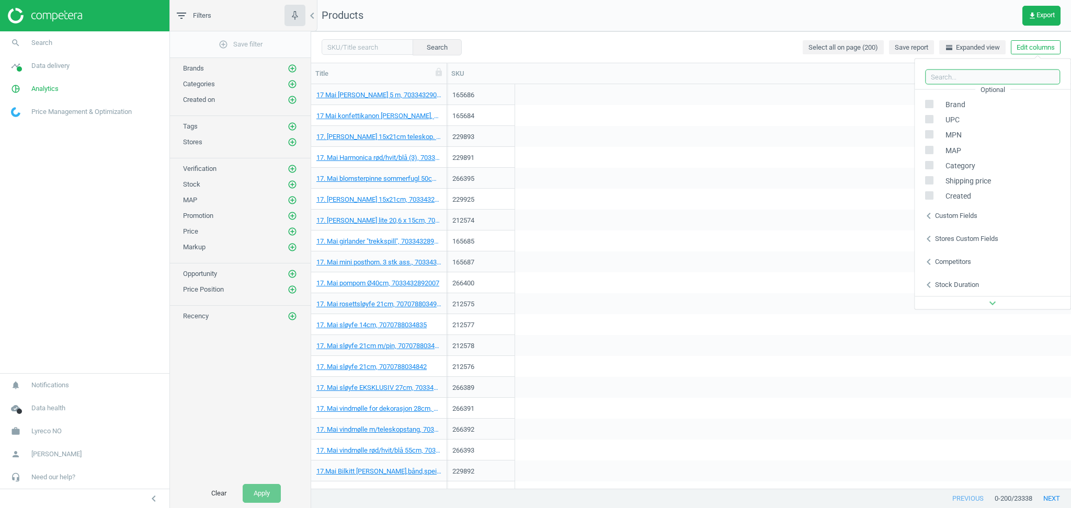
click at [956, 83] on input "text" at bounding box center [992, 77] width 135 height 16
type input "URL"
click at [951, 99] on div "Stores custom fields" at bounding box center [966, 98] width 63 height 9
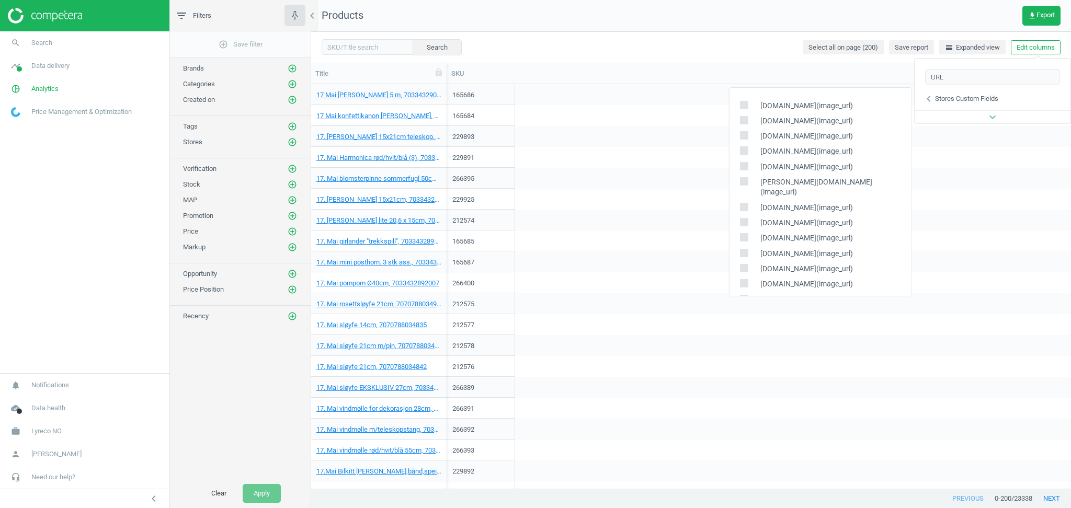
click at [951, 99] on div "Stores custom fields" at bounding box center [966, 98] width 63 height 9
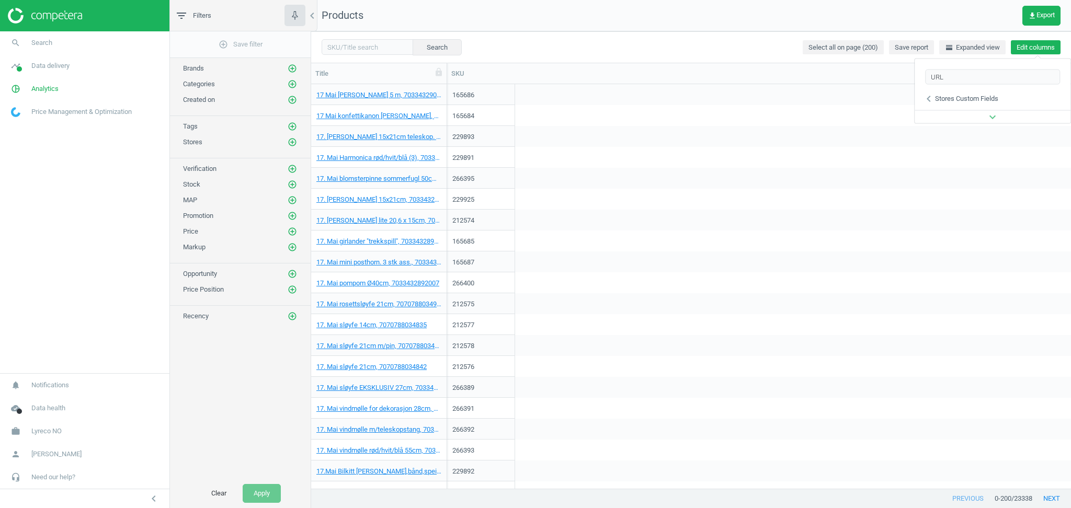
click at [1045, 48] on button "Edit columns" at bounding box center [1036, 47] width 50 height 15
click at [958, 6] on nav "Products get_app Export" at bounding box center [691, 15] width 760 height 31
click at [1051, 14] on span "get_app Export" at bounding box center [1041, 16] width 27 height 8
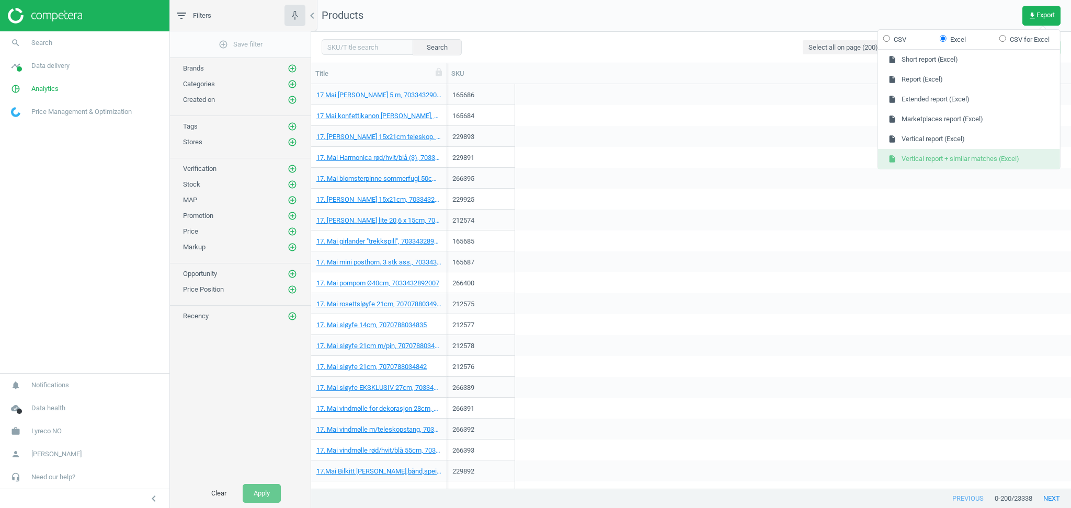
click at [941, 158] on button "insert_drive_file Vertical report + similar matches (Excel)" at bounding box center [969, 159] width 182 height 20
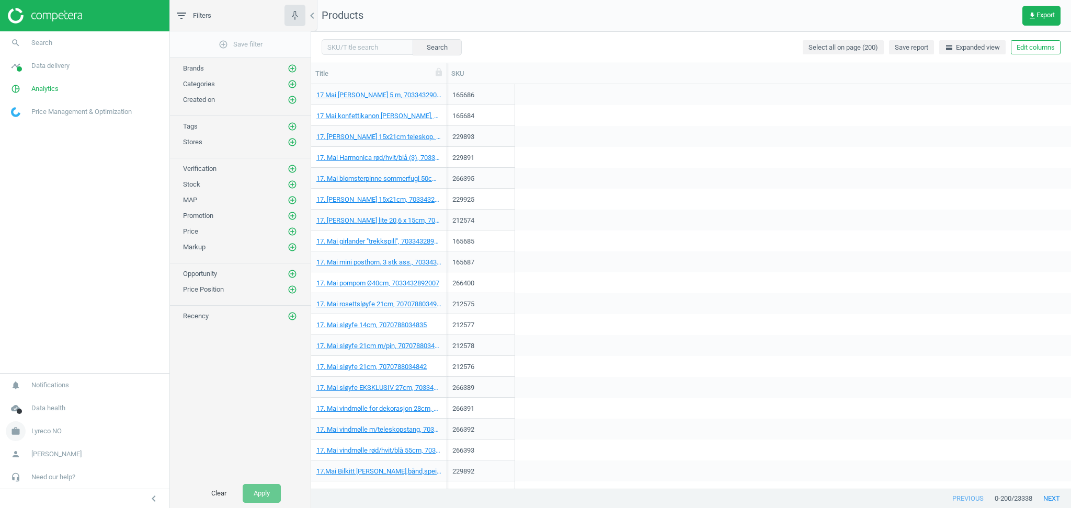
click at [54, 431] on span "Lyreco NO" at bounding box center [46, 431] width 30 height 9
click at [53, 399] on span "Switch campaign" at bounding box center [35, 400] width 47 height 8
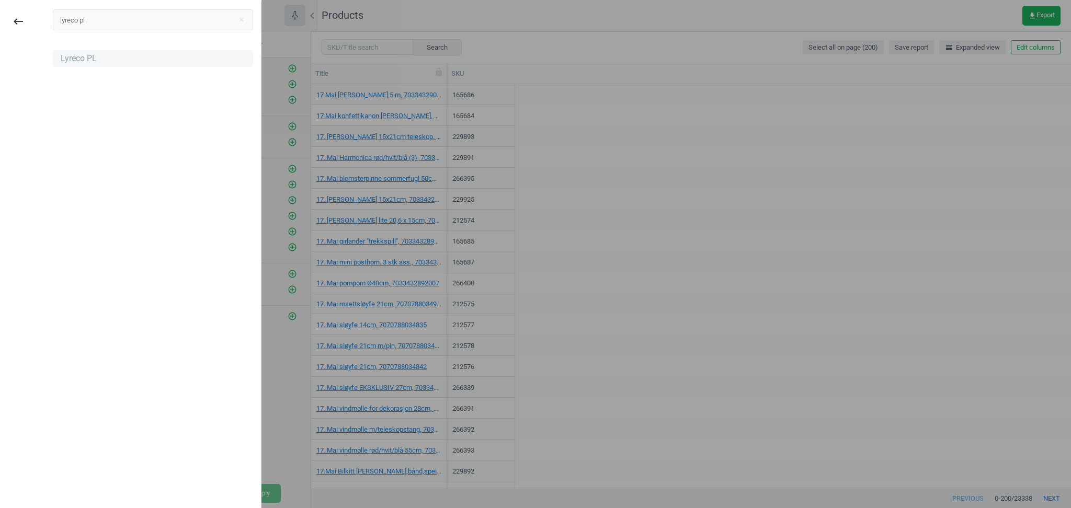
type input "lyreco pl"
click at [84, 63] on div "Lyreco PL" at bounding box center [79, 59] width 36 height 12
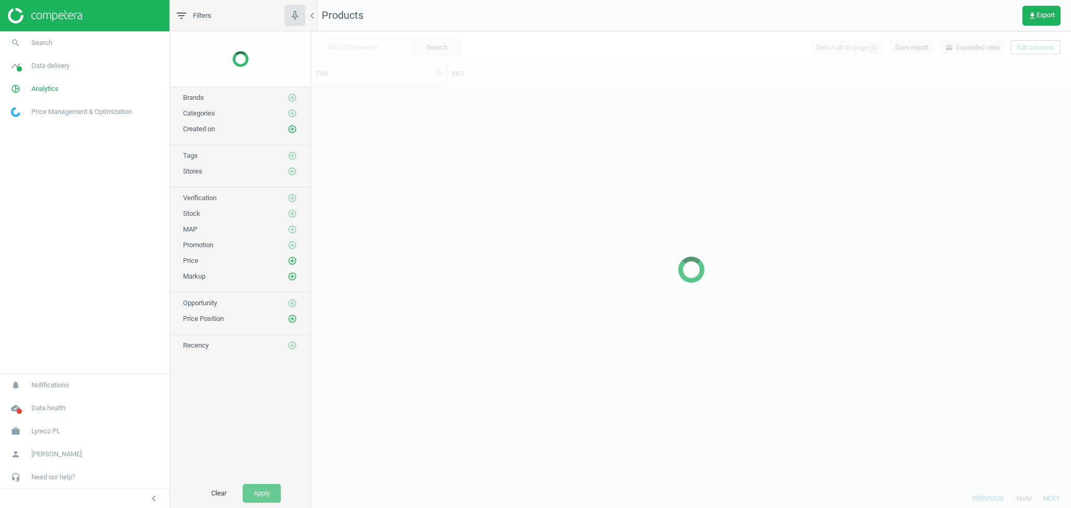
scroll to position [394, 749]
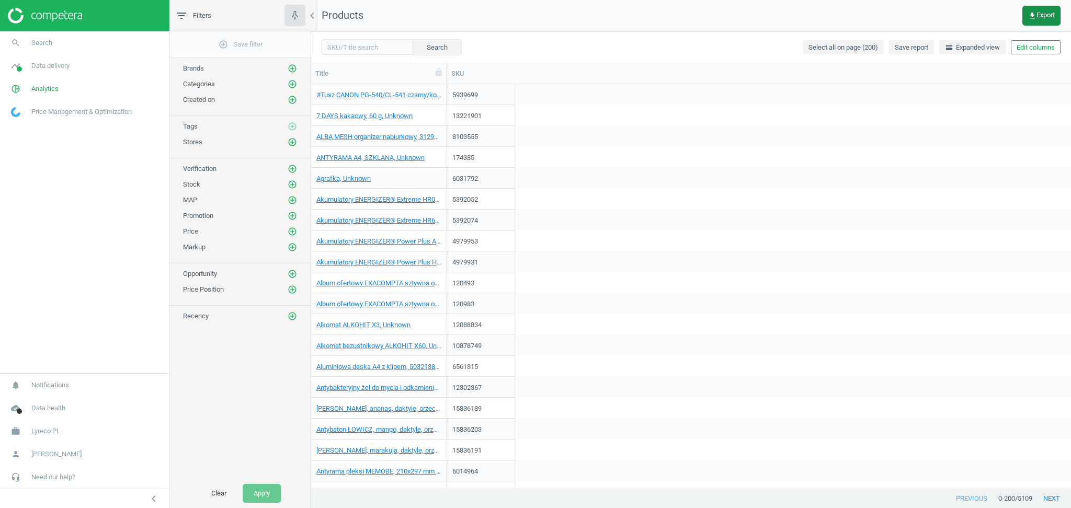
click at [1047, 12] on span "get_app Export" at bounding box center [1041, 16] width 27 height 8
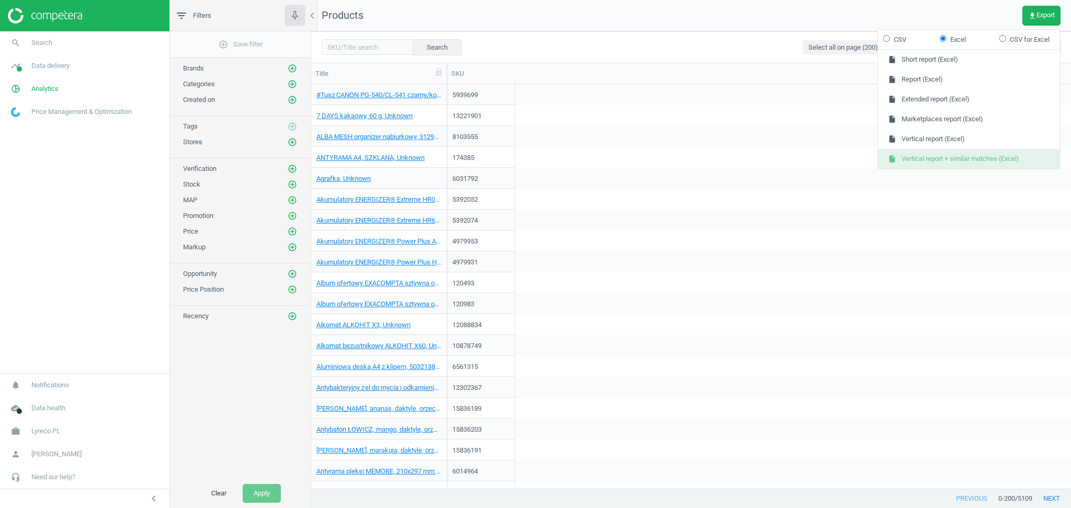
click at [963, 155] on button "insert_drive_file Vertical report + similar matches (Excel)" at bounding box center [969, 159] width 182 height 20
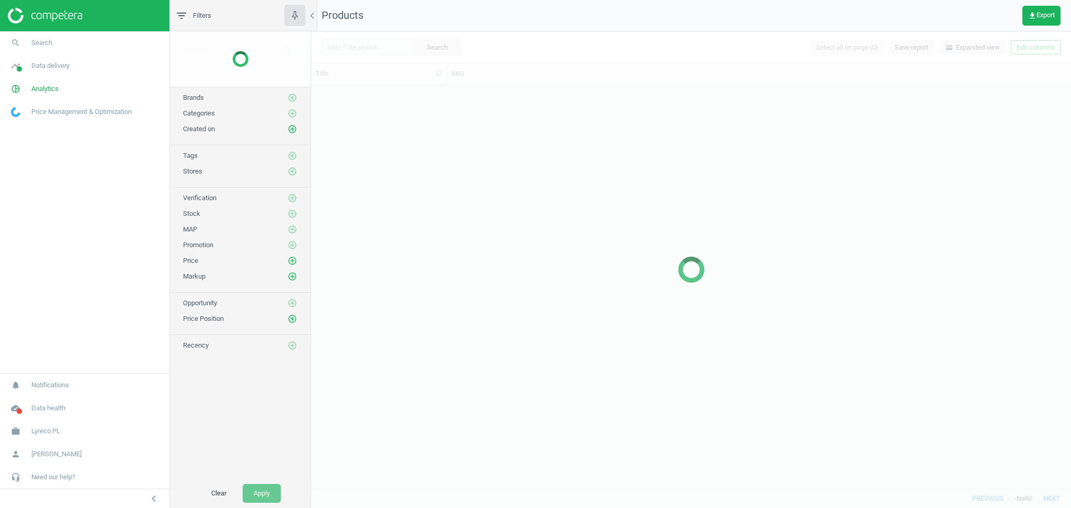
scroll to position [394, 749]
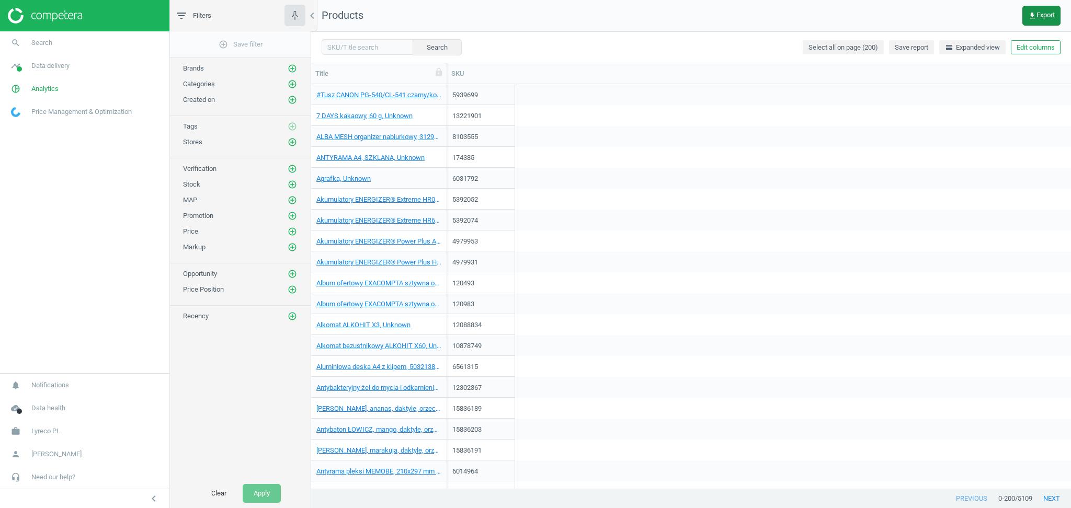
click at [1039, 15] on span "get_app Export" at bounding box center [1041, 16] width 27 height 8
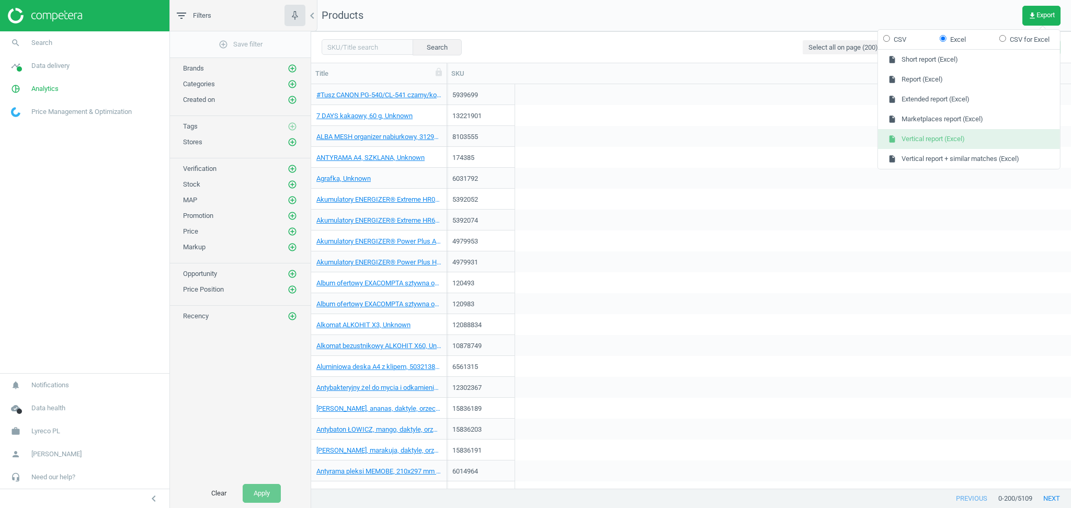
click at [935, 138] on button "insert_drive_file Vertical report (Excel)" at bounding box center [969, 139] width 182 height 20
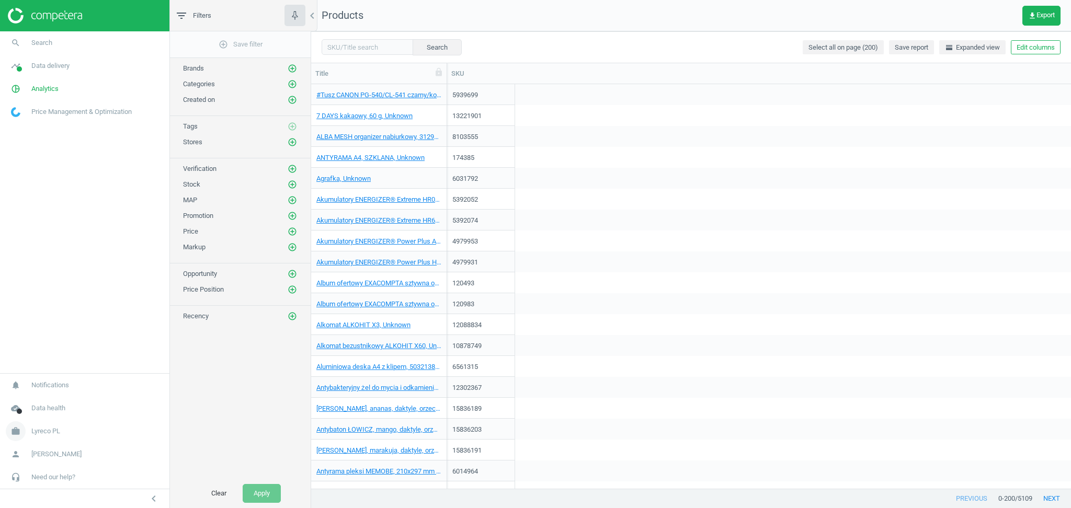
click at [61, 431] on link "work Lyreco PL" at bounding box center [84, 431] width 169 height 23
click at [35, 396] on span "Switch campaign" at bounding box center [35, 400] width 47 height 8
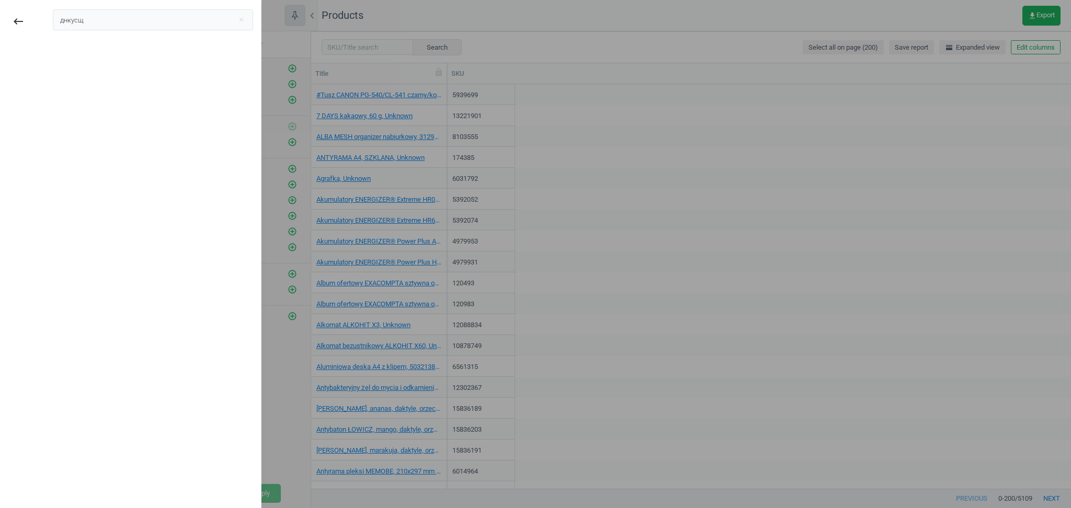
type input "днкусщ"
type input "lyreco pt"
click at [73, 55] on div "Lyreco PT" at bounding box center [79, 59] width 37 height 12
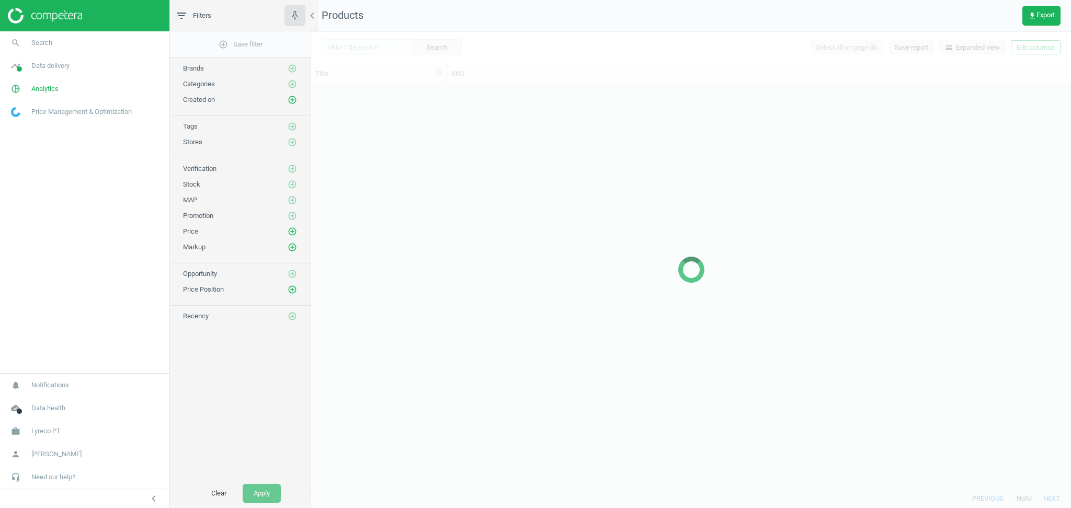
scroll to position [394, 749]
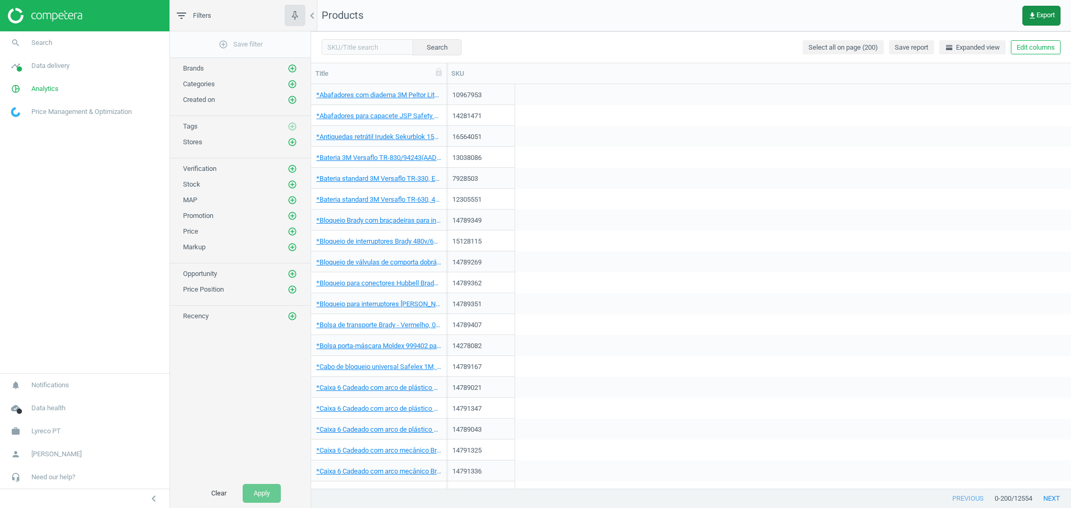
click at [1049, 12] on span "get_app Export" at bounding box center [1041, 16] width 27 height 8
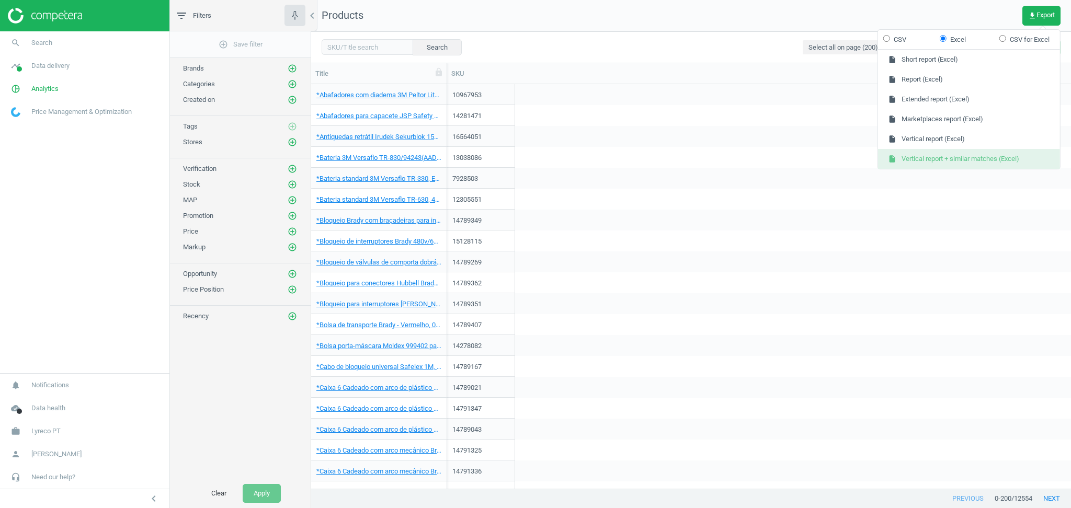
click at [975, 155] on button "insert_drive_file Vertical report + similar matches (Excel)" at bounding box center [969, 159] width 182 height 20
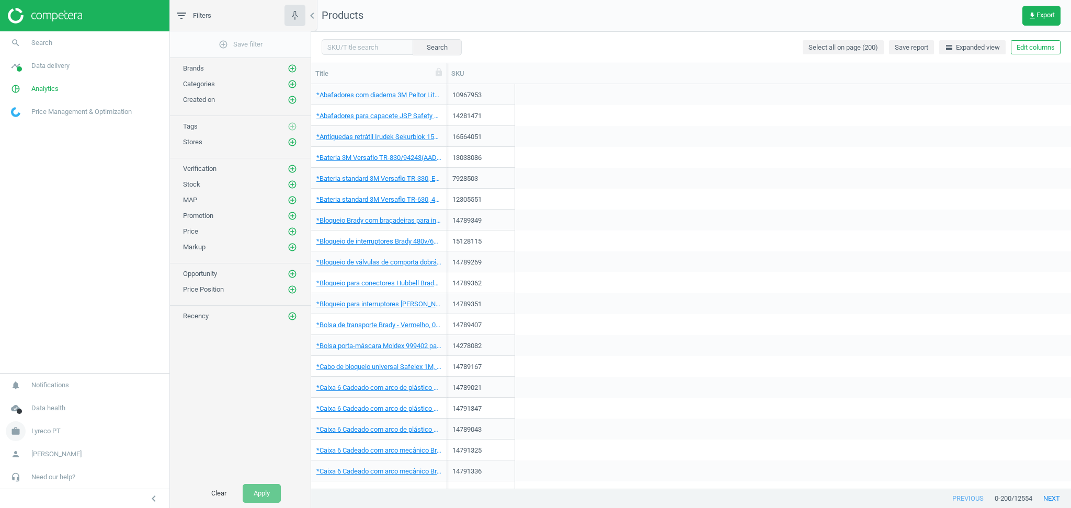
click at [40, 434] on span "Lyreco PT" at bounding box center [45, 431] width 29 height 9
click at [55, 400] on span "Switch campaign" at bounding box center [35, 400] width 47 height 8
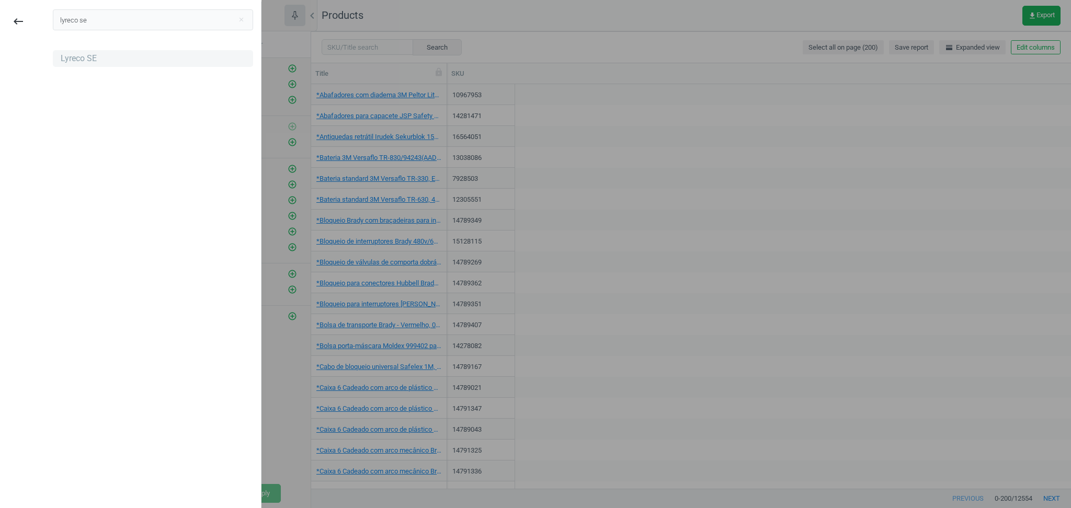
type input "lyreco se"
click at [93, 60] on div "Lyreco SE" at bounding box center [79, 59] width 36 height 12
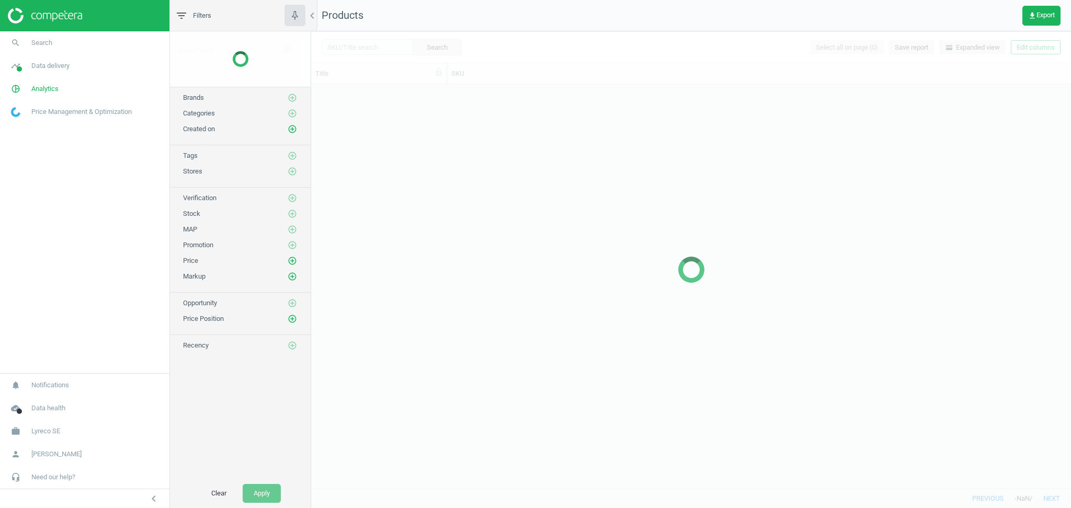
scroll to position [394, 749]
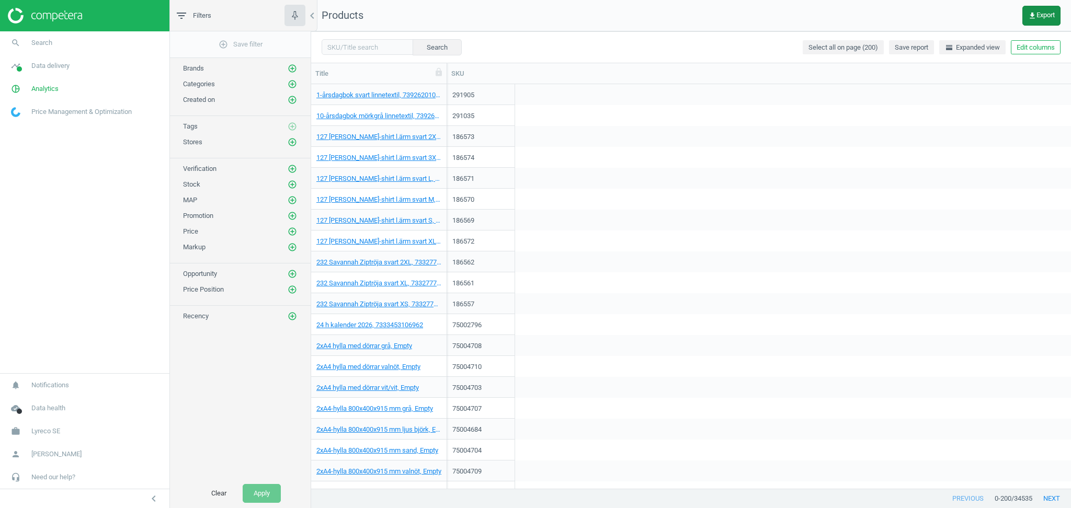
click at [1046, 8] on button "get_app Export" at bounding box center [1041, 16] width 38 height 20
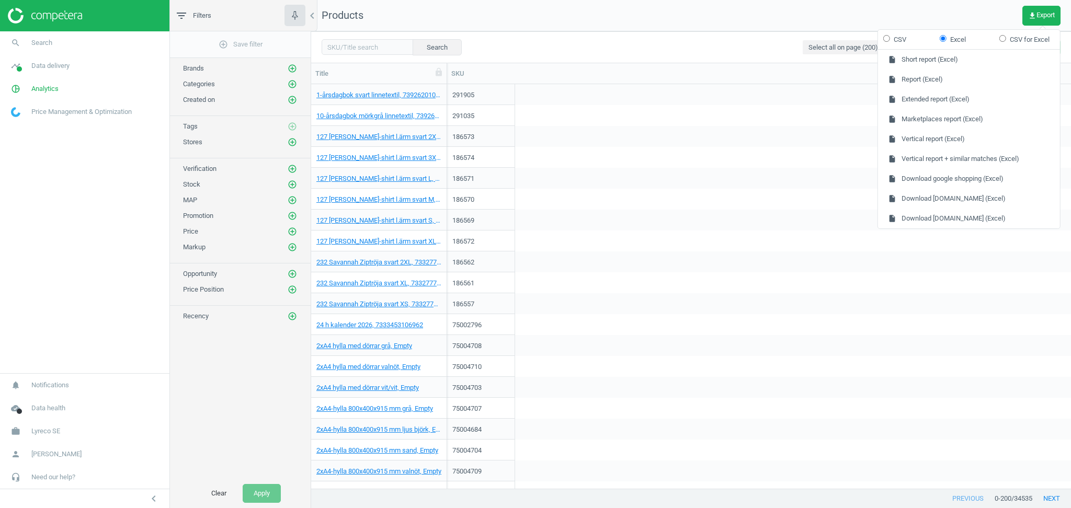
click at [897, 36] on label "CSV" at bounding box center [894, 39] width 23 height 9
click at [890, 36] on input "CSV" at bounding box center [886, 38] width 7 height 7
radio input "true"
click at [921, 158] on button "insert_drive_file Vertical report + similar matches (CSV)" at bounding box center [969, 159] width 182 height 20
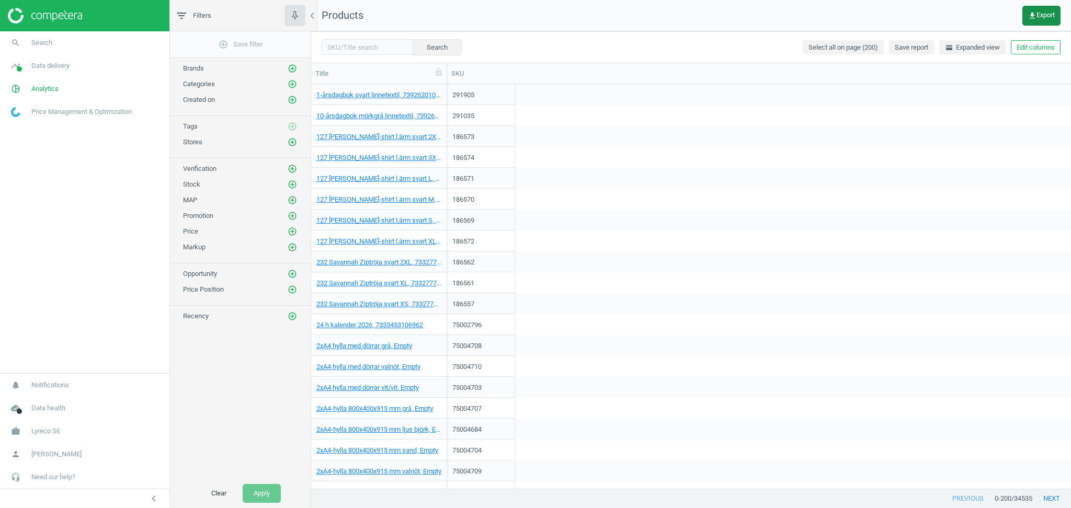
click at [1044, 13] on span "get_app Export" at bounding box center [1041, 16] width 27 height 8
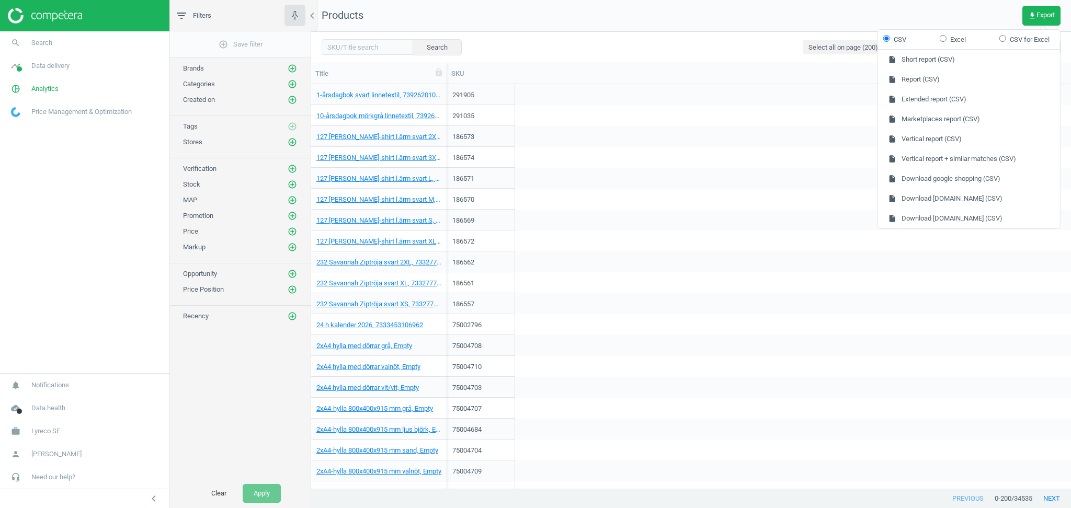
click at [952, 38] on label "Excel" at bounding box center [953, 39] width 26 height 9
click at [946, 38] on input "Excel" at bounding box center [943, 38] width 7 height 7
radio input "true"
click at [932, 157] on button "insert_drive_file Vertical report + similar matches (Excel)" at bounding box center [969, 159] width 182 height 20
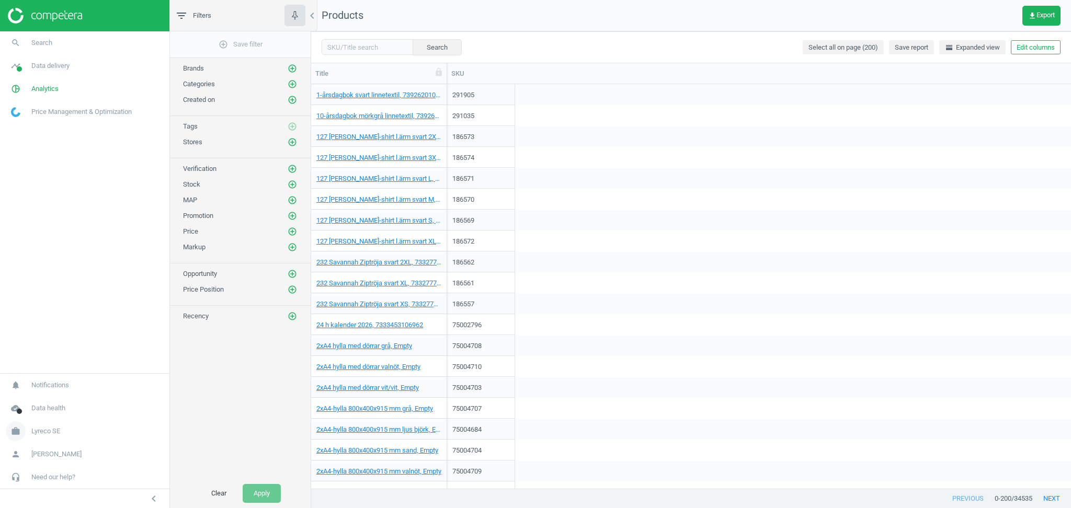
click at [56, 430] on span "Lyreco SE" at bounding box center [45, 431] width 29 height 9
click at [37, 396] on span "Switch campaign" at bounding box center [35, 400] width 47 height 8
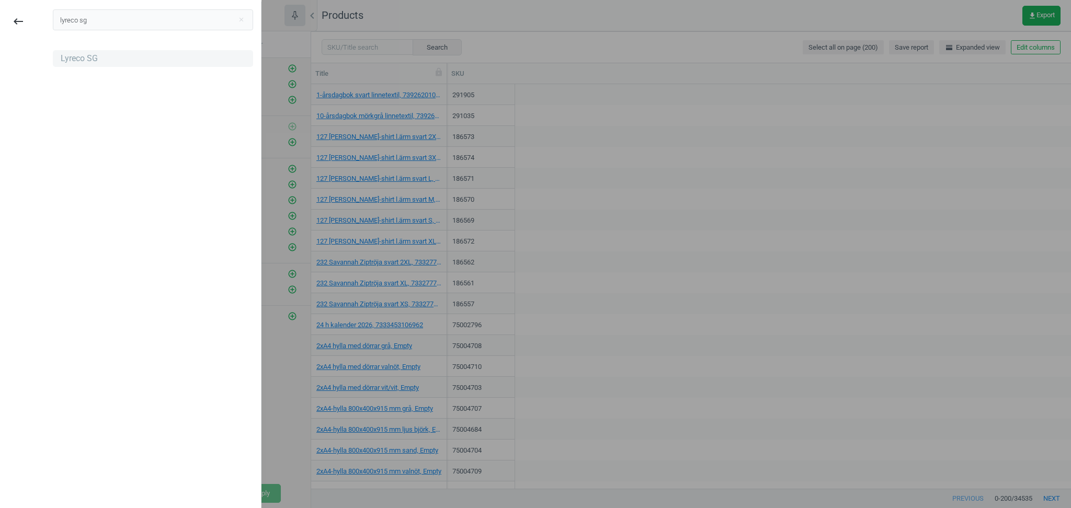
type input "lyreco sg"
click at [76, 62] on div "Lyreco SG" at bounding box center [79, 59] width 37 height 12
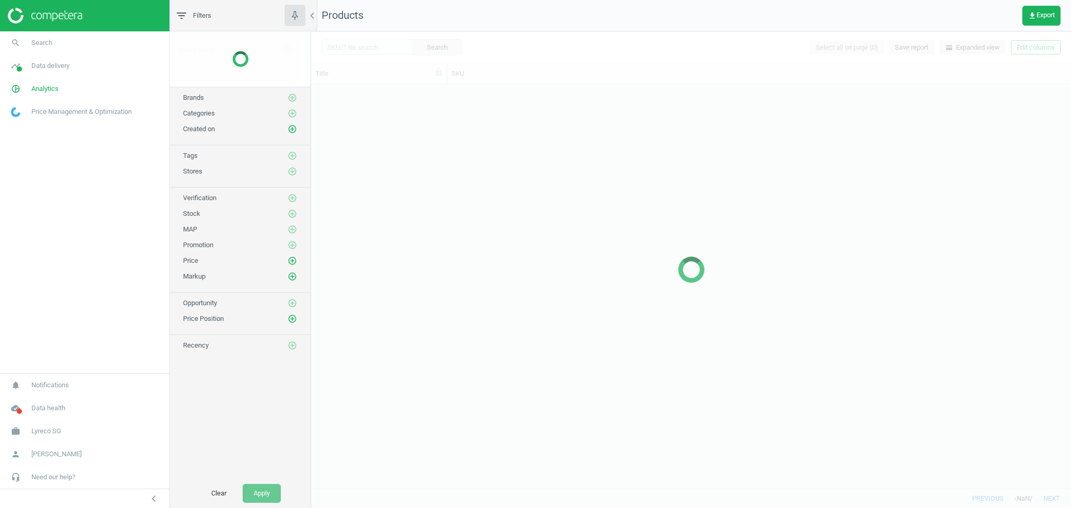
scroll to position [394, 749]
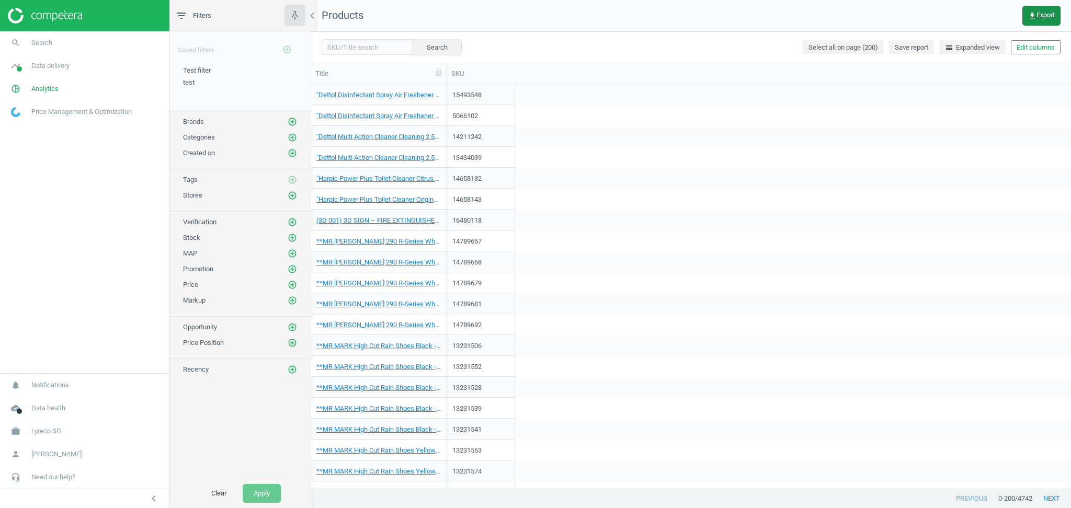
click at [1046, 19] on span "get_app Export" at bounding box center [1041, 16] width 27 height 8
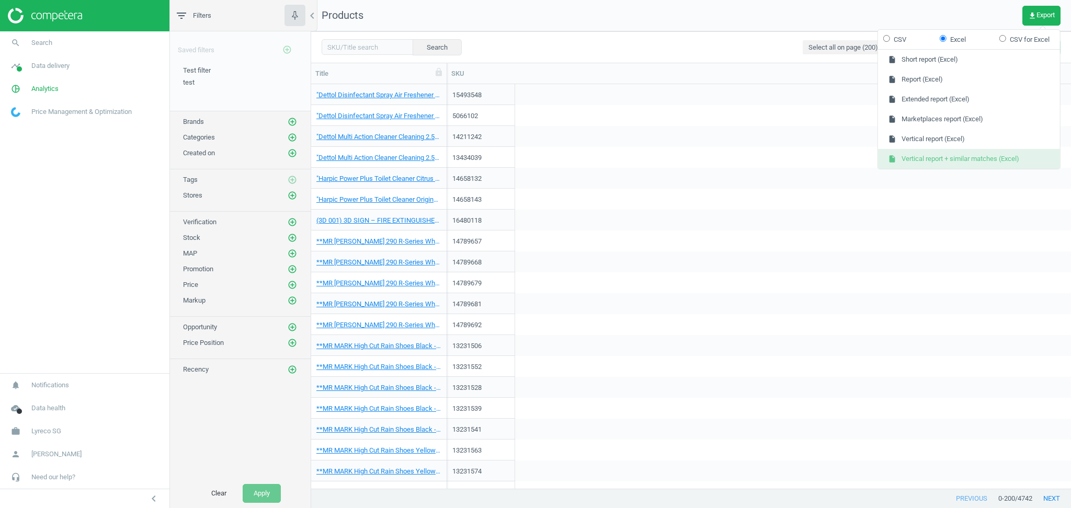
click at [964, 157] on button "insert_drive_file Vertical report + similar matches (Excel)" at bounding box center [969, 159] width 182 height 20
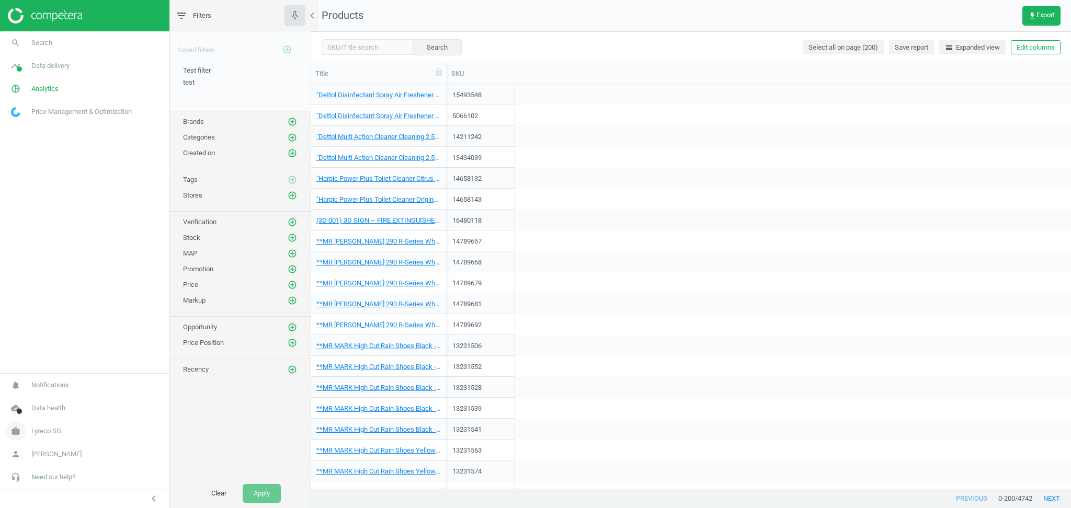
click at [59, 430] on span "Lyreco SG" at bounding box center [46, 431] width 30 height 9
click at [42, 401] on span "Switch campaign" at bounding box center [35, 400] width 47 height 8
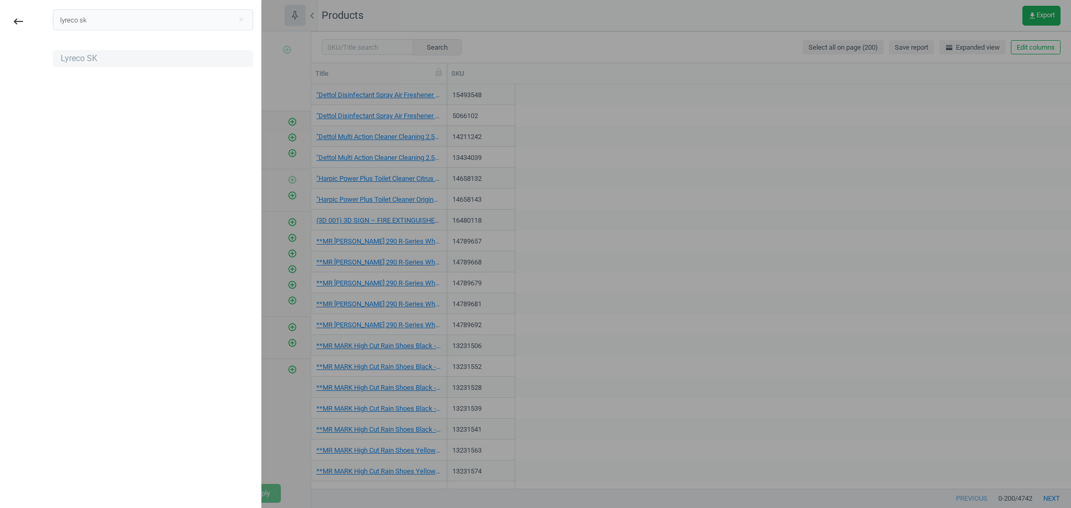
type input "lyreco sk"
click at [84, 57] on div "Lyreco SK" at bounding box center [79, 59] width 37 height 12
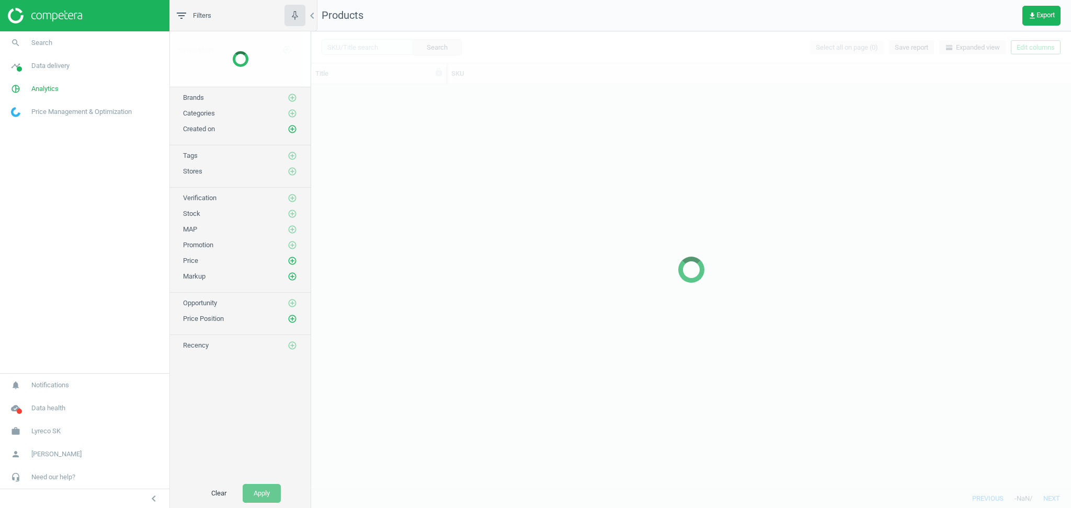
scroll to position [394, 749]
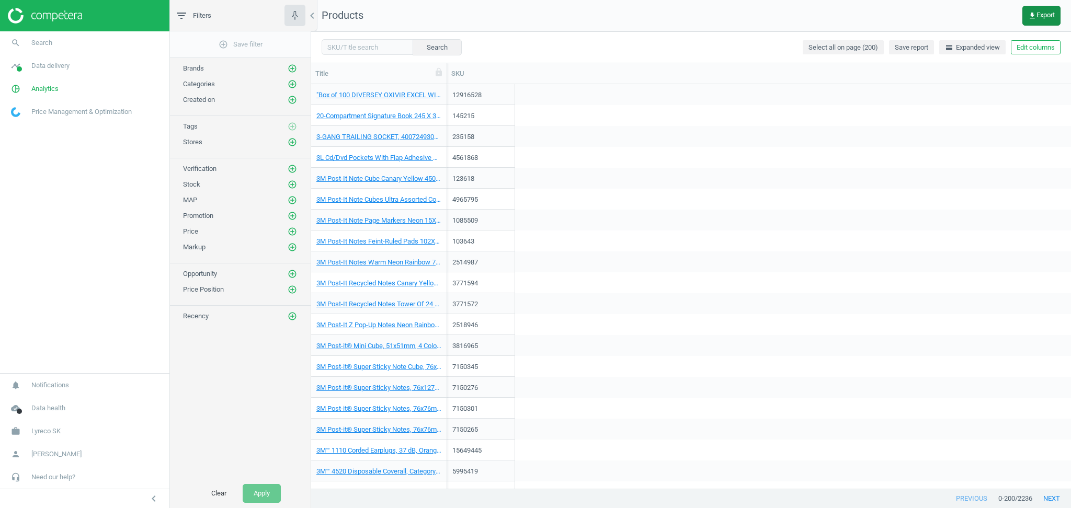
click at [1036, 18] on span "get_app Export" at bounding box center [1041, 16] width 27 height 8
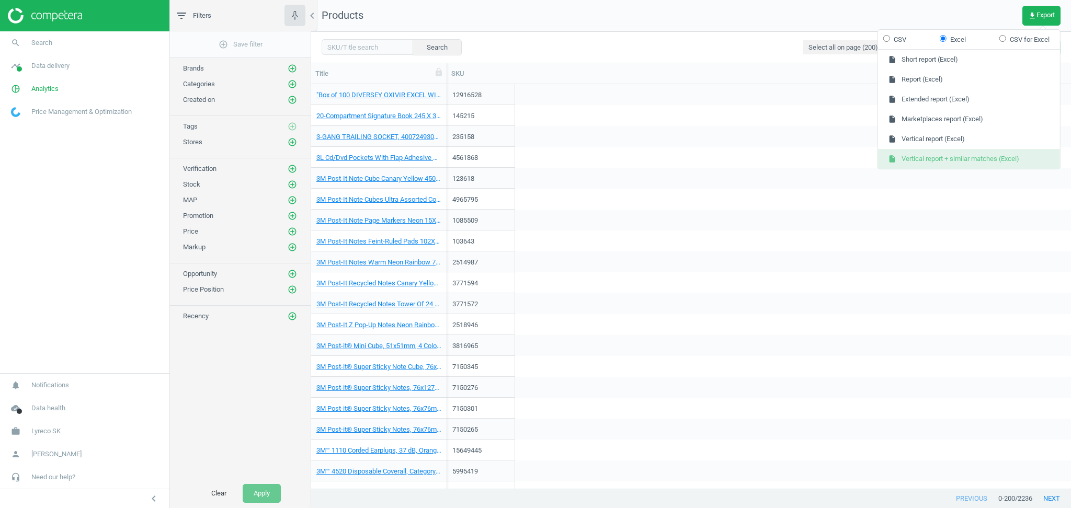
click at [952, 157] on button "insert_drive_file Vertical report + similar matches (Excel)" at bounding box center [969, 159] width 182 height 20
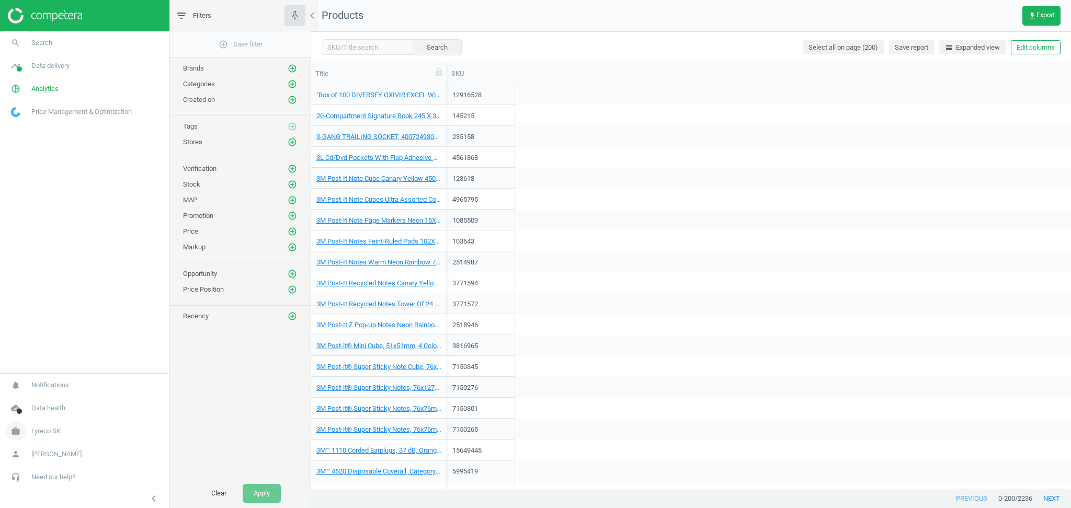
click at [51, 430] on span "Lyreco SK" at bounding box center [45, 431] width 29 height 9
click at [38, 403] on span "Switch campaign" at bounding box center [35, 400] width 47 height 8
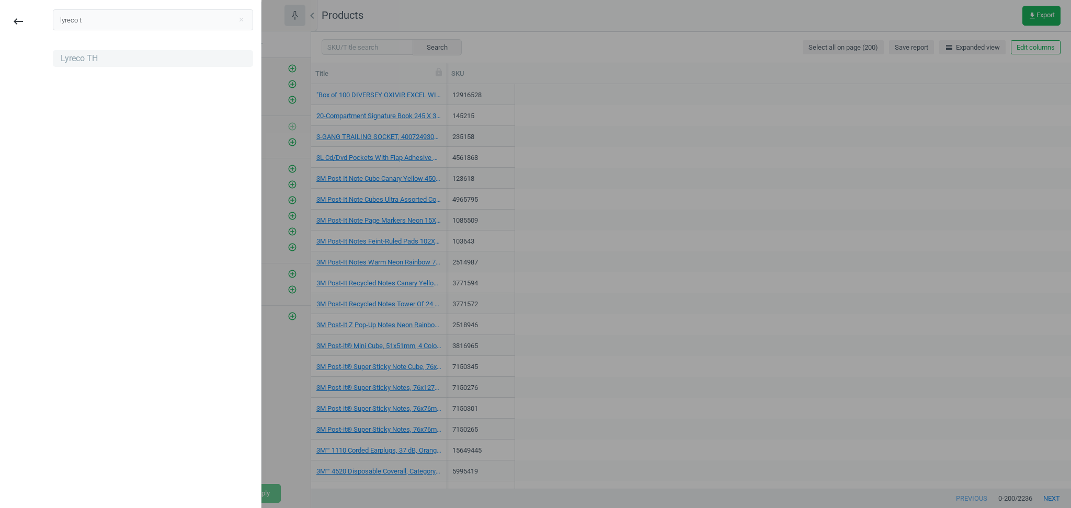
type input "lyreco t"
click at [81, 61] on div "Lyreco TH" at bounding box center [79, 59] width 37 height 12
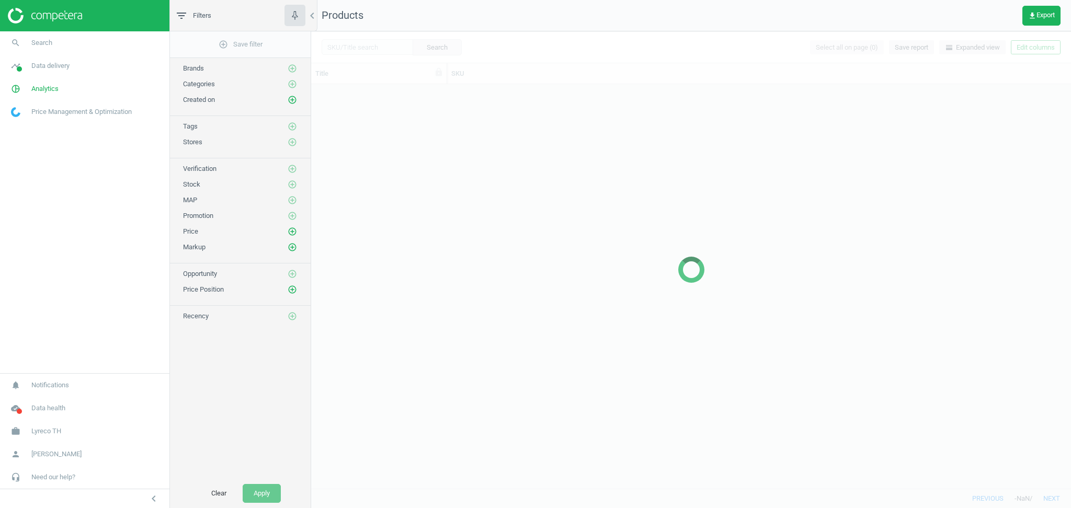
scroll to position [394, 749]
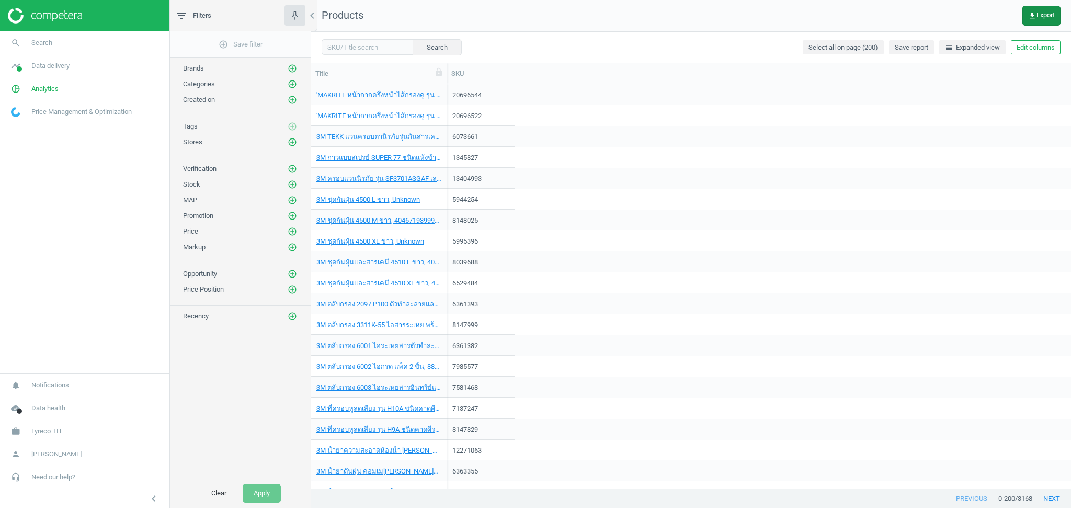
click at [1039, 20] on button "get_app Export" at bounding box center [1041, 16] width 38 height 20
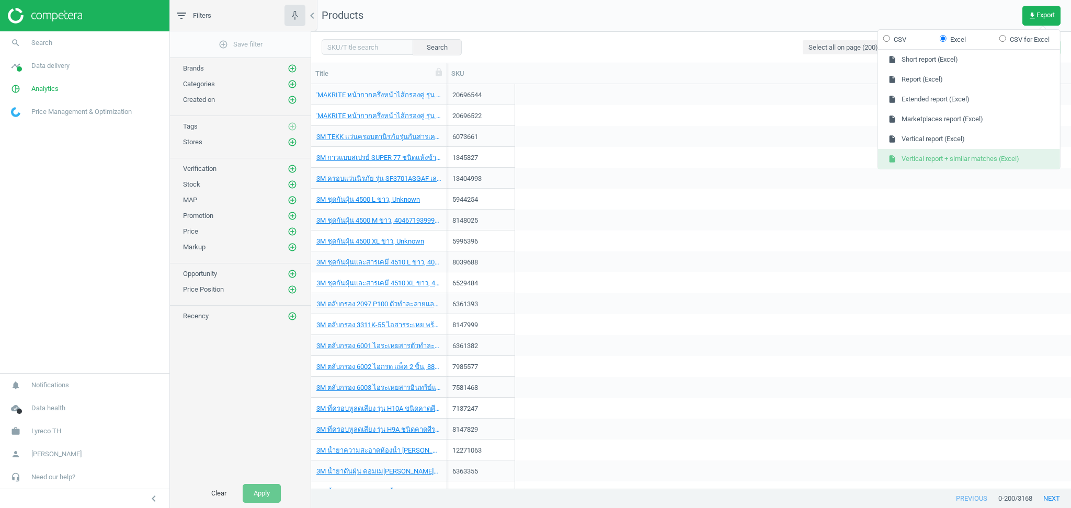
click at [968, 160] on button "insert_drive_file Vertical report + similar matches (Excel)" at bounding box center [969, 159] width 182 height 20
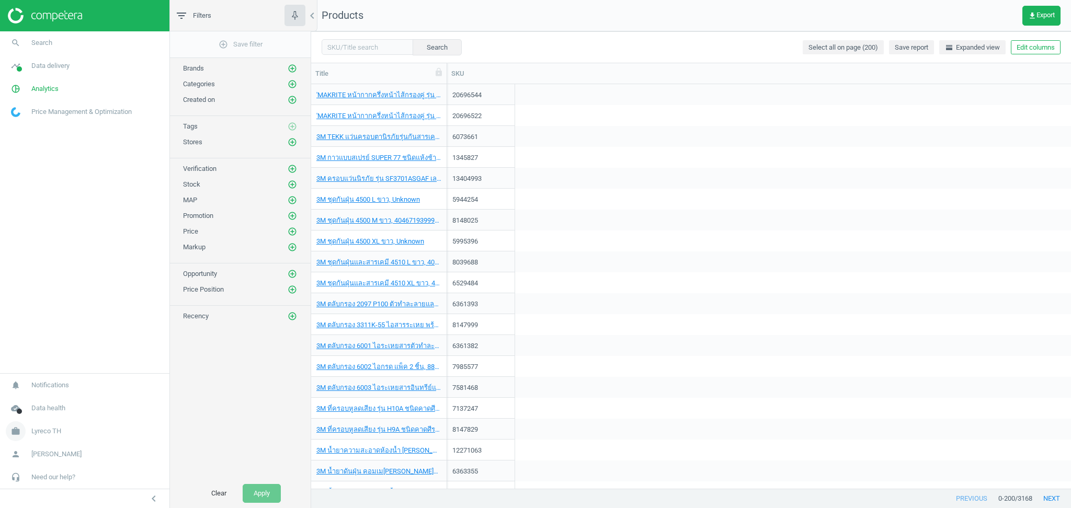
click at [54, 429] on span "Lyreco TH" at bounding box center [46, 431] width 30 height 9
click at [53, 400] on span "Switch campaign" at bounding box center [35, 400] width 47 height 8
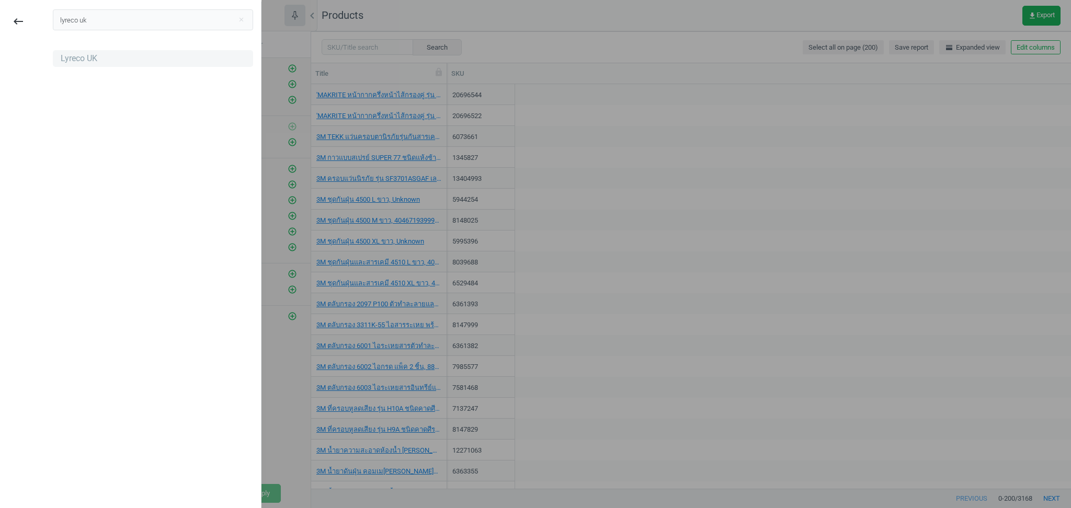
type input "lyreco uk"
click at [85, 53] on div "Lyreco UK" at bounding box center [79, 59] width 37 height 12
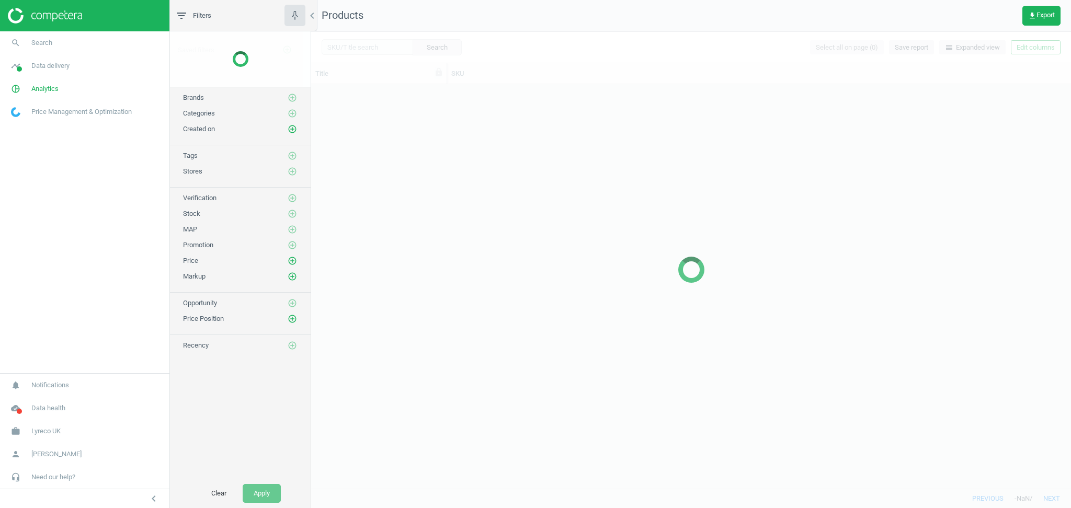
scroll to position [394, 749]
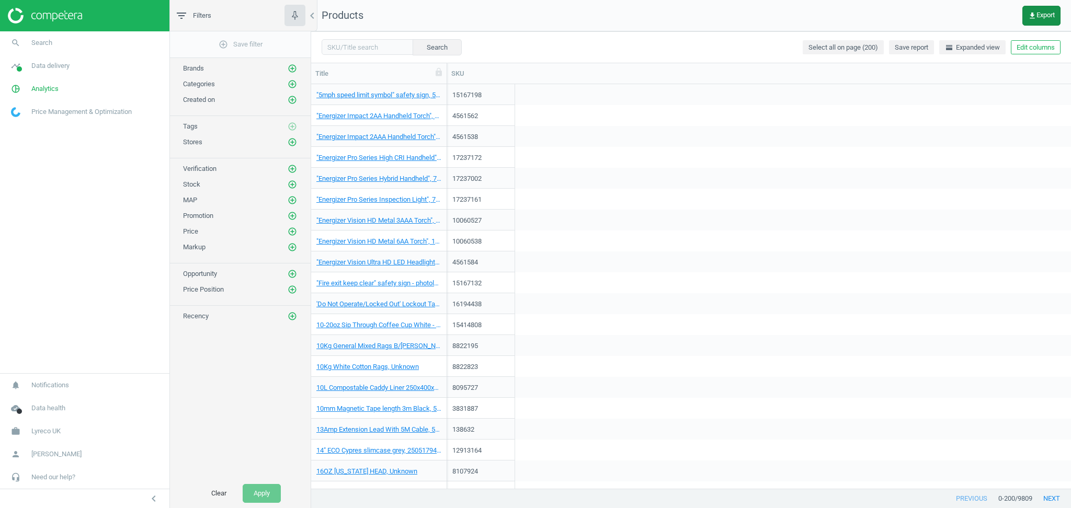
click at [1048, 12] on span "get_app Export" at bounding box center [1041, 16] width 27 height 8
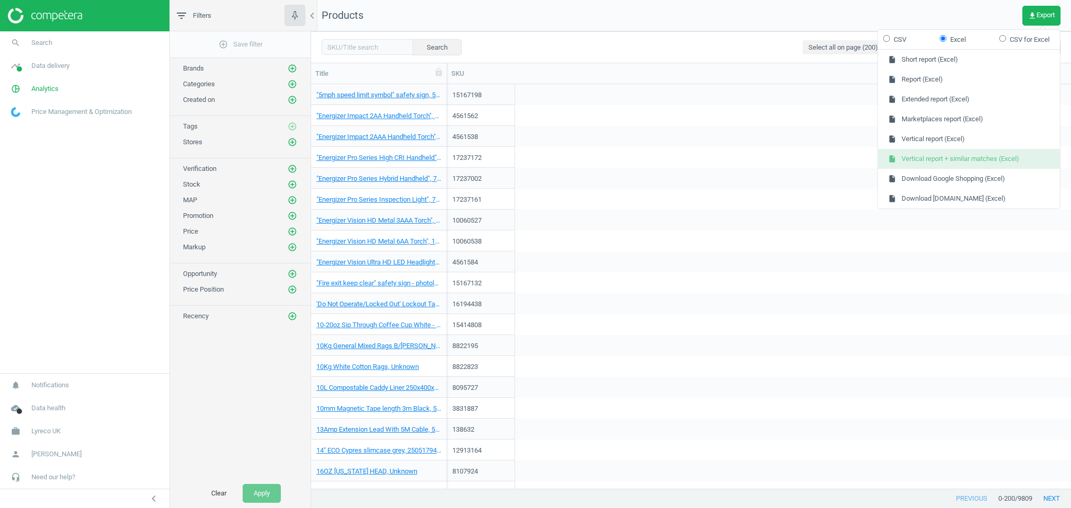
click at [941, 159] on button "insert_drive_file Vertical report + similar matches (Excel)" at bounding box center [969, 159] width 182 height 20
